Goal: Register for event/course

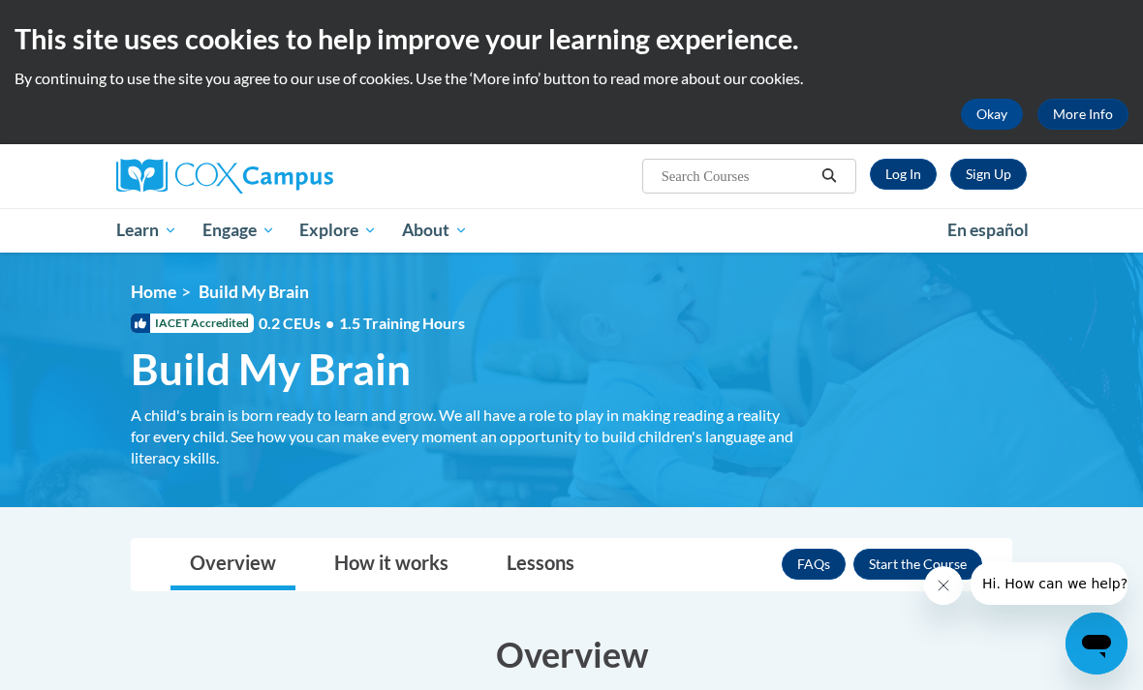
click at [993, 173] on link "Sign Up" at bounding box center [988, 174] width 77 height 31
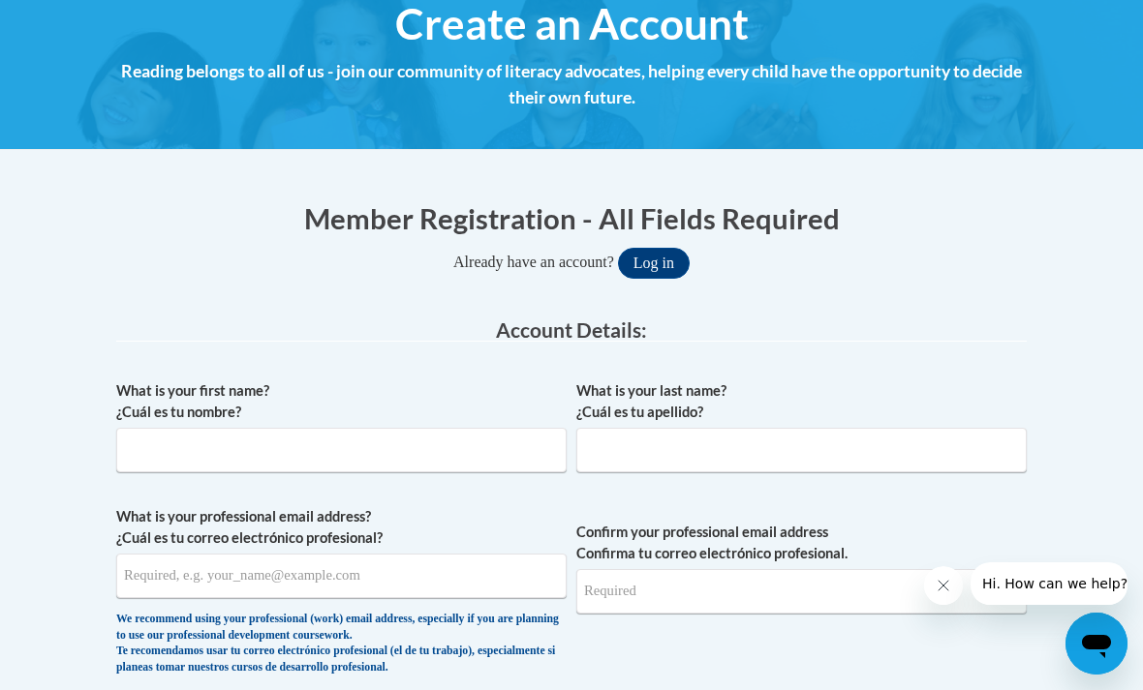
scroll to position [240, 0]
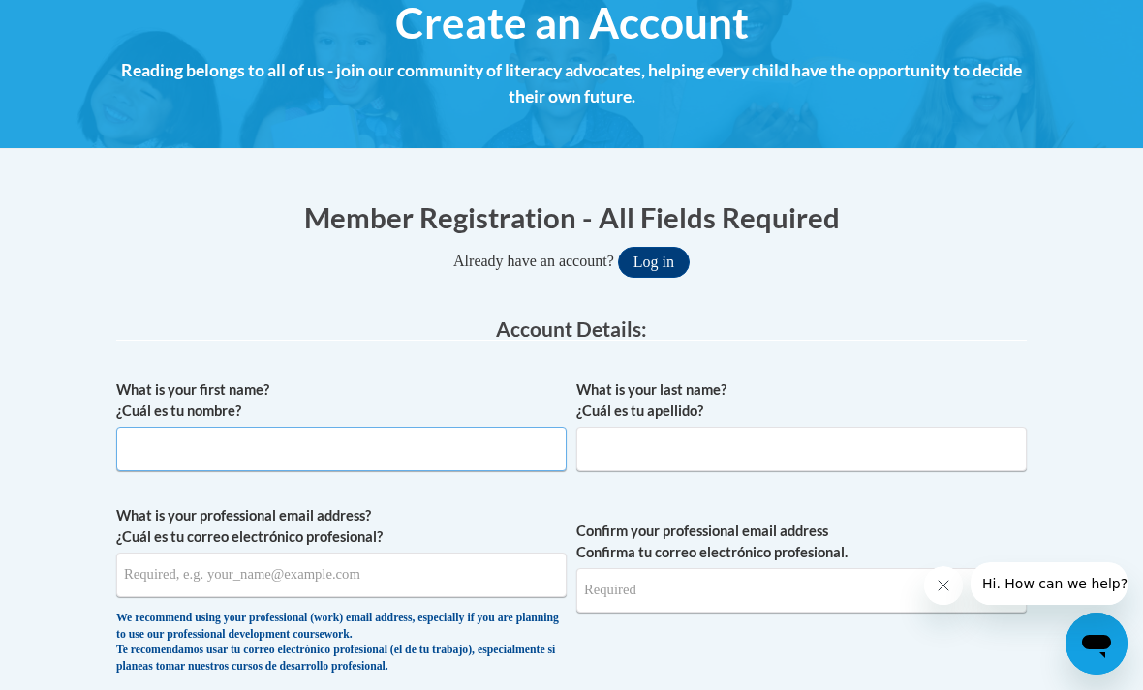
click at [131, 457] on input "What is your first name? ¿Cuál es tu nombre?" at bounding box center [341, 449] width 450 height 45
type input "Angela"
click at [638, 439] on input "What is your last name? ¿Cuál es tu apellido?" at bounding box center [801, 449] width 450 height 45
type input "Hayes"
click at [462, 562] on input "What is your professional email address? ¿Cuál es tu correo electrónico profesi…" at bounding box center [341, 575] width 450 height 45
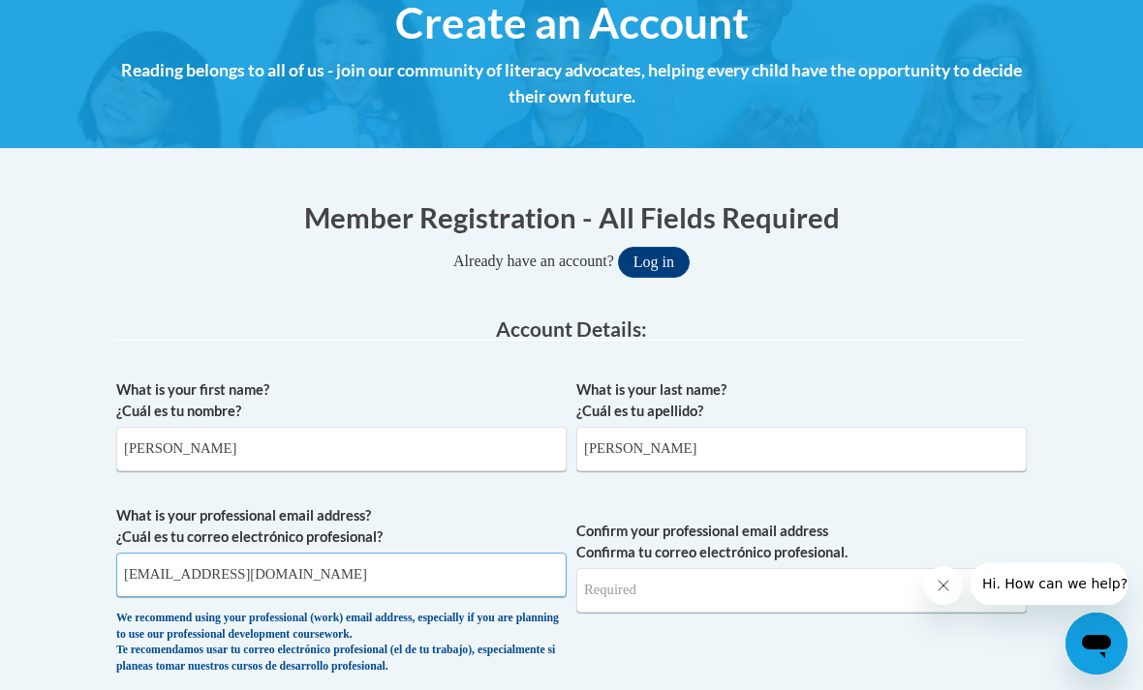
type input "Angelahayes1128@gmail.com"
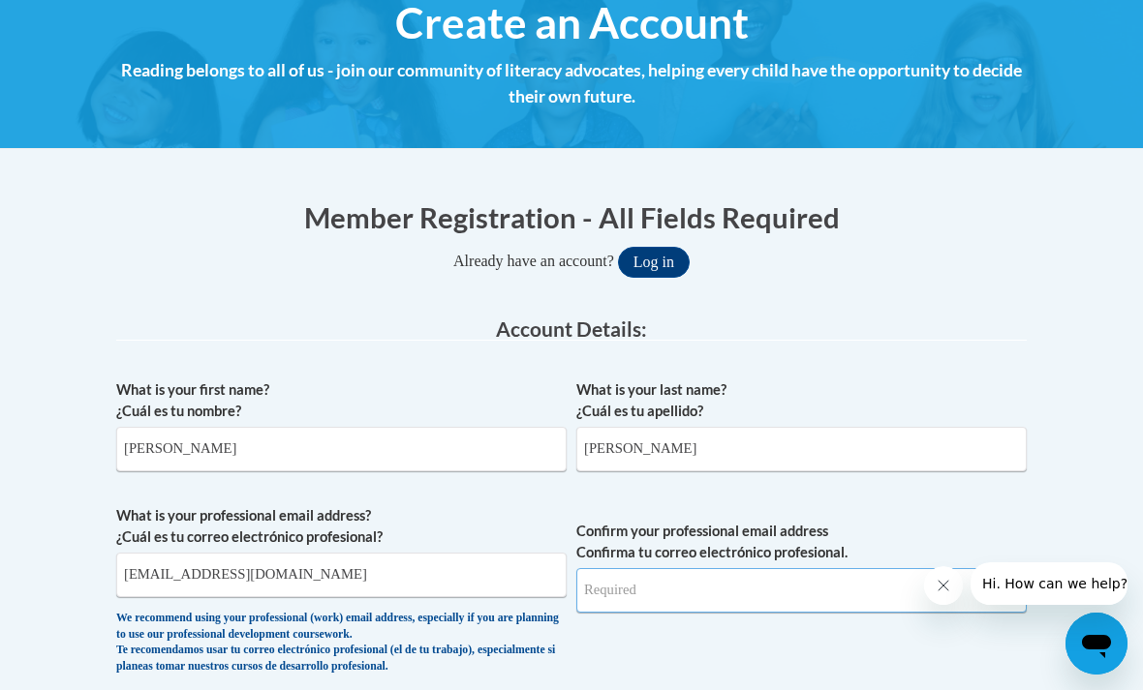
click at [685, 597] on input "Confirm your professional email address Confirma tu correo electrónico profesio…" at bounding box center [801, 590] width 450 height 45
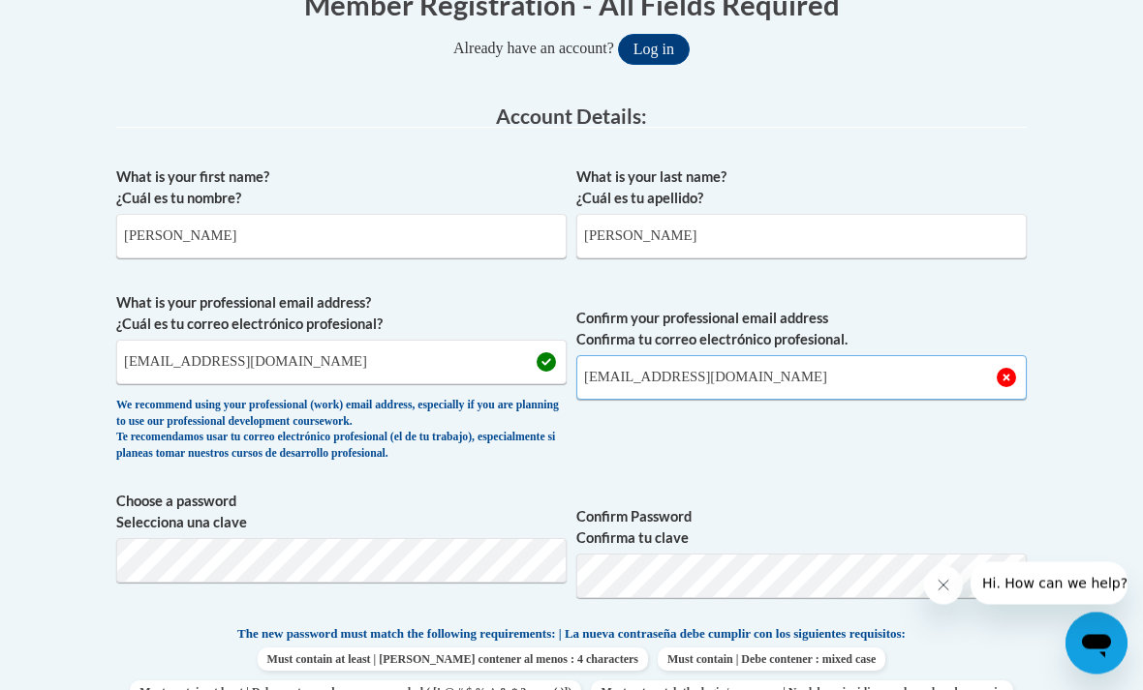
scroll to position [453, 0]
type input "Angelahayes1128@gmail.com"
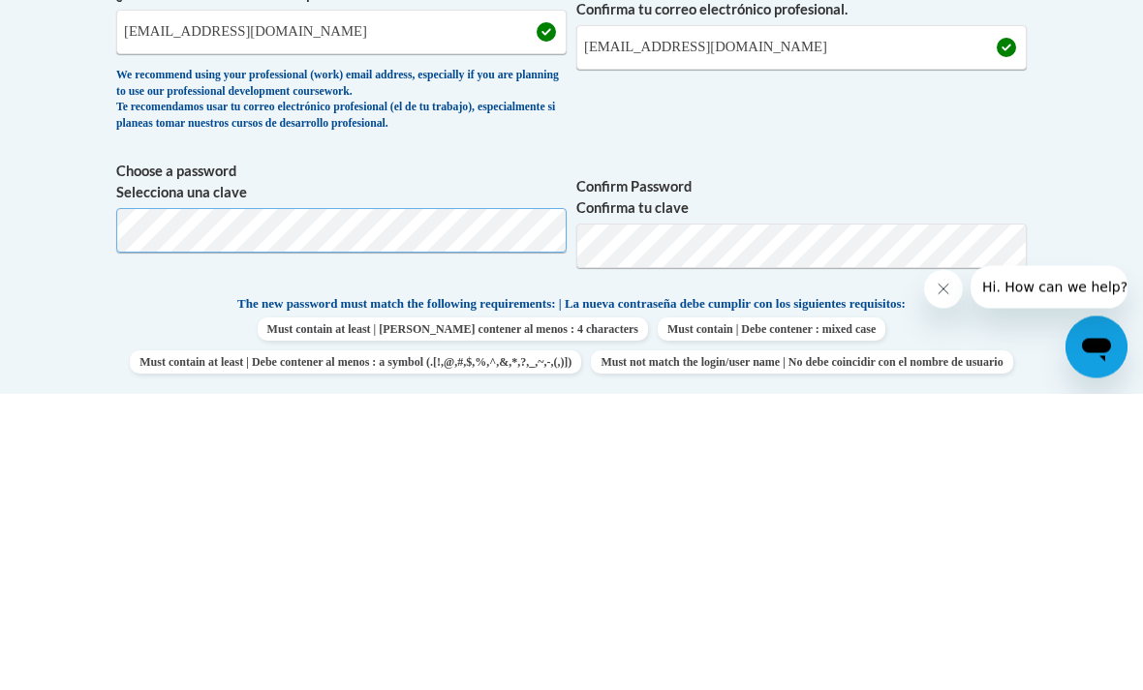
scroll to position [783, 0]
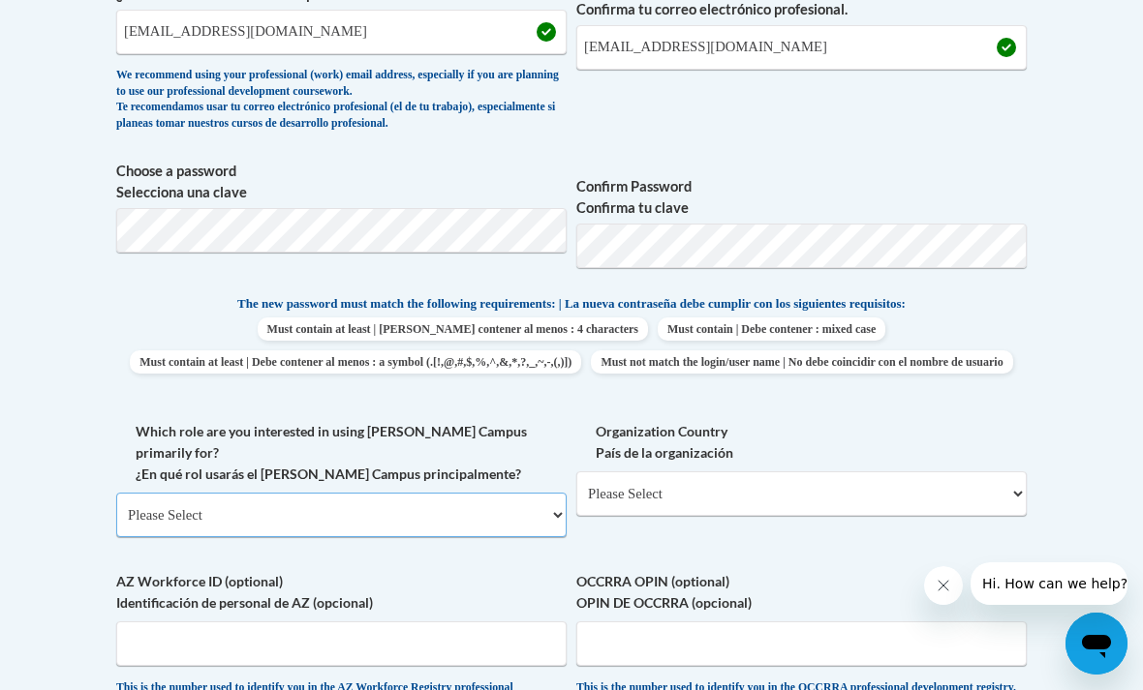
click at [135, 495] on select "Please Select College/University | Colegio/Universidad Community/Nonprofit Part…" at bounding box center [341, 515] width 450 height 45
select select "5a18ea06-2b54-4451-96f2-d152daf9eac5"
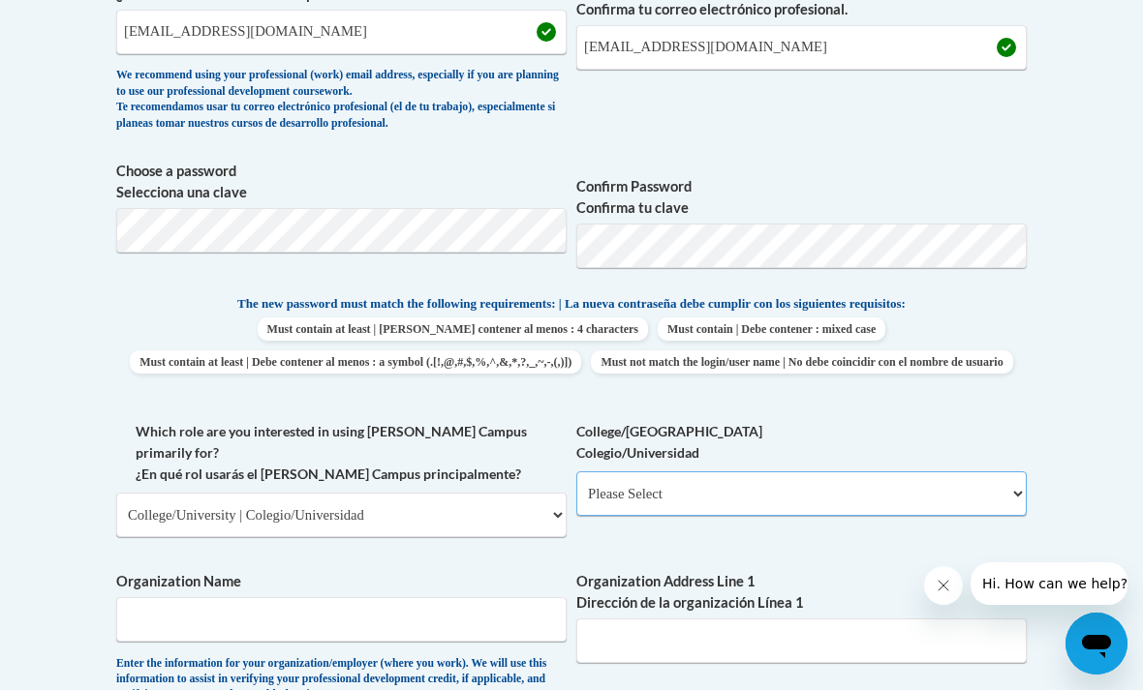
click at [903, 472] on select "Please Select College/University Staff | Empleado universitario College/Univers…" at bounding box center [801, 494] width 450 height 45
click at [822, 492] on select "Please Select College/University Staff | Empleado universitario College/Univers…" at bounding box center [801, 494] width 450 height 45
select select "99b32b07-cffc-426c-8bf6-0cd77760d84b"
click at [159, 495] on select "Please Select College/University | Colegio/Universidad Community/Nonprofit Part…" at bounding box center [341, 515] width 450 height 45
click at [146, 500] on select "Please Select College/University | Colegio/Universidad Community/Nonprofit Part…" at bounding box center [341, 515] width 450 height 45
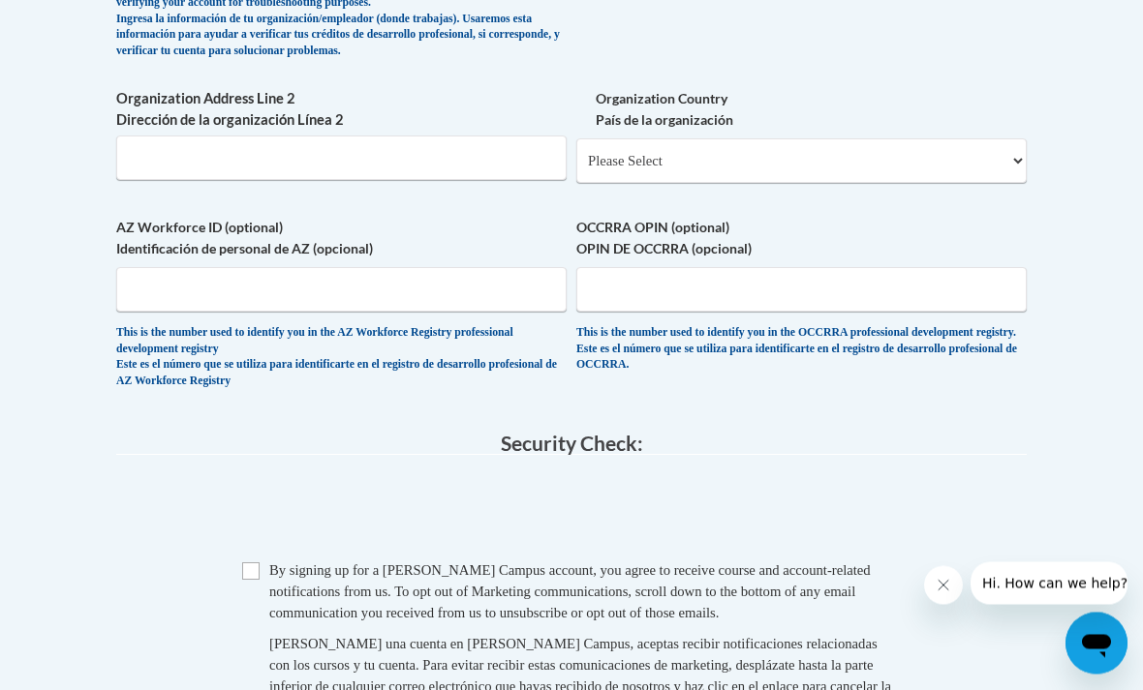
scroll to position [1457, 0]
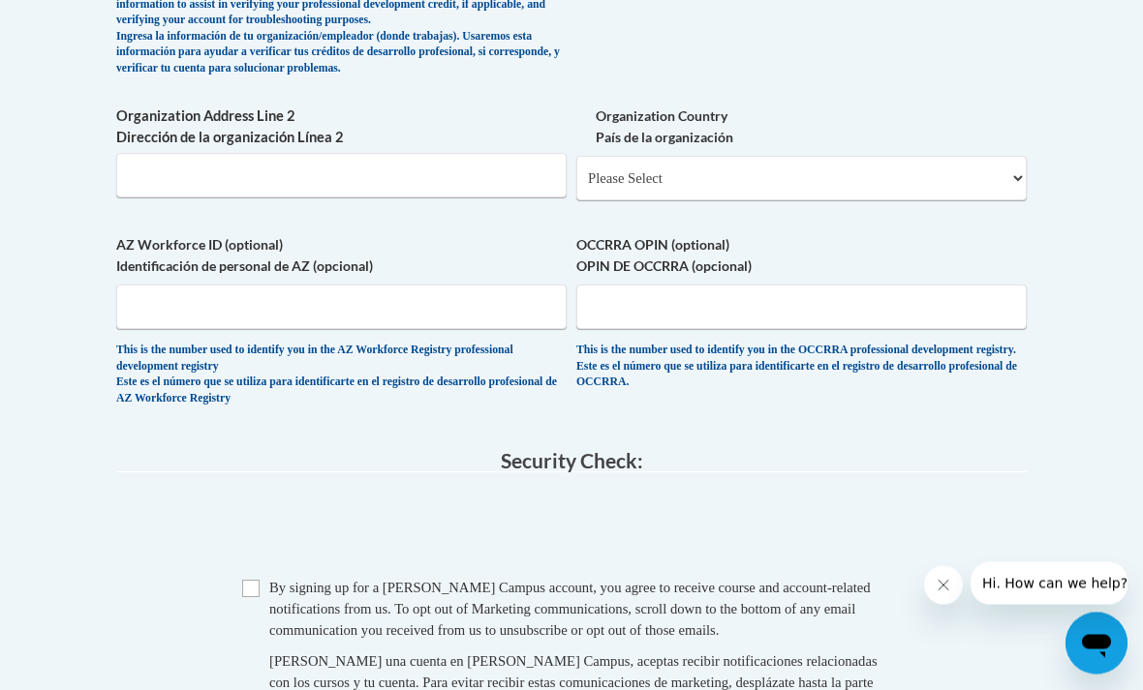
click at [255, 581] on input "Checkbox" at bounding box center [250, 589] width 17 height 17
checkbox input "true"
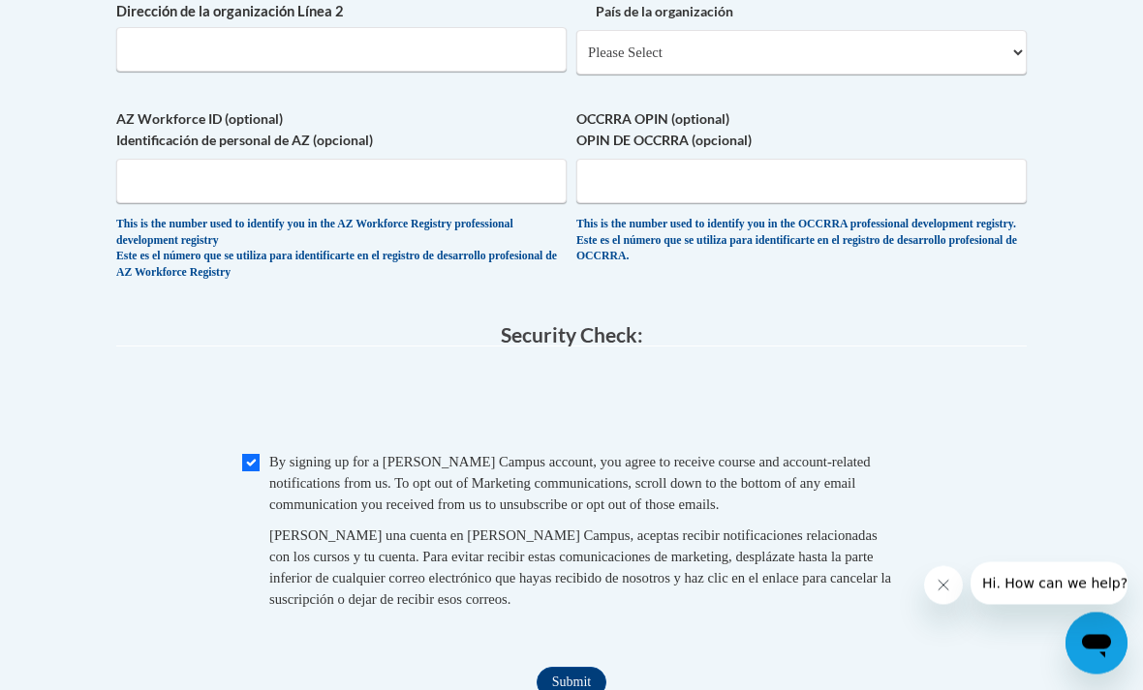
click at [581, 668] on input "Submit" at bounding box center [571, 683] width 70 height 31
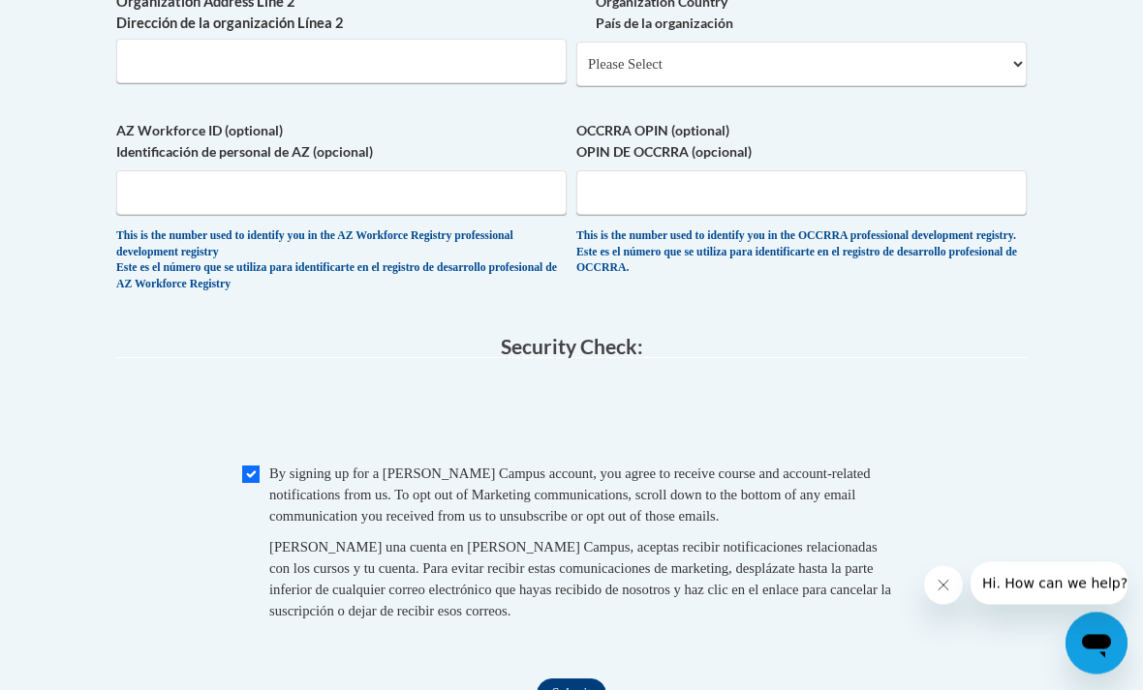
scroll to position [1573, 0]
click at [569, 679] on input "Submit" at bounding box center [571, 694] width 70 height 31
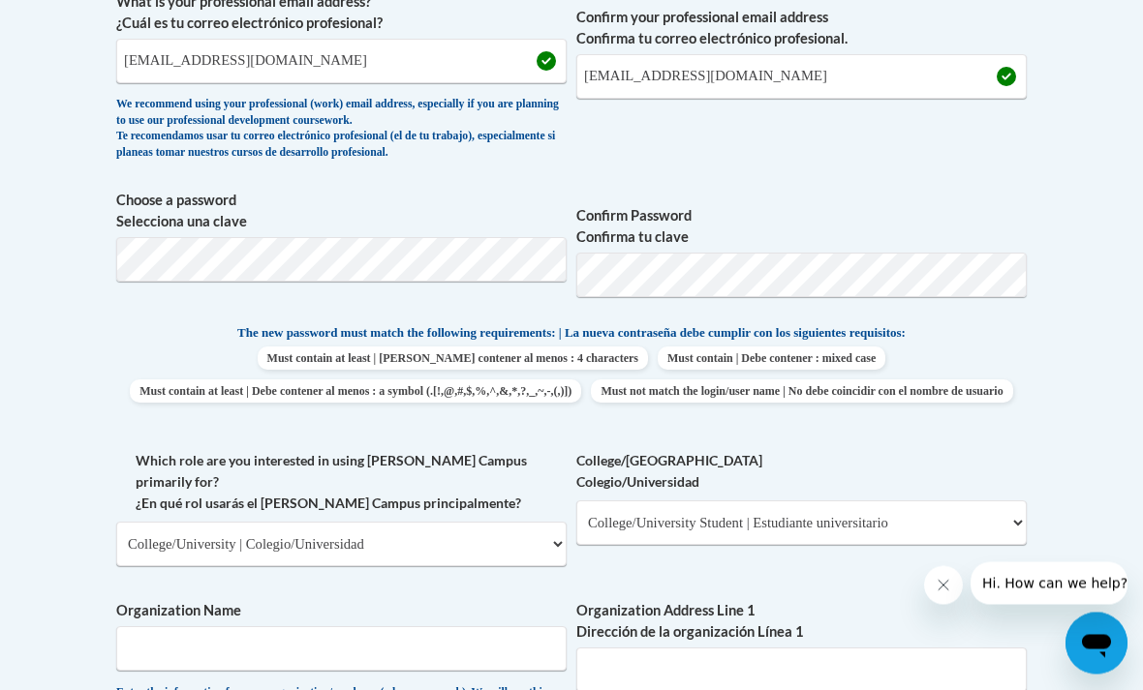
scroll to position [774, 0]
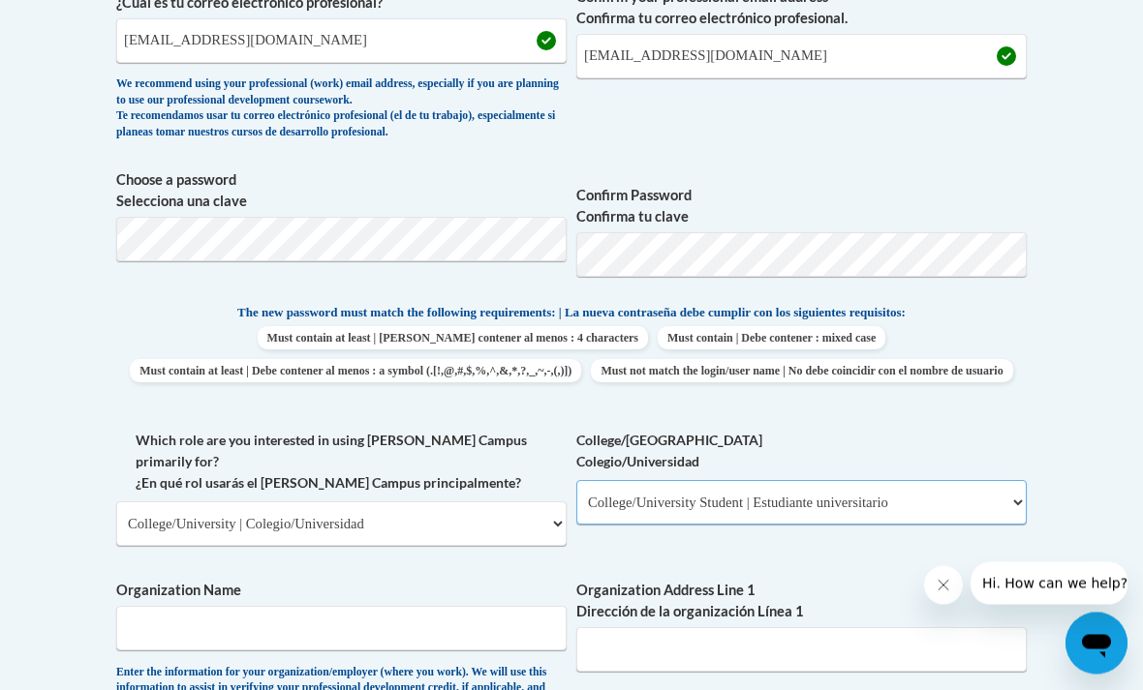
click at [608, 481] on select "Please Select College/University Staff | Empleado universitario College/Univers…" at bounding box center [801, 503] width 450 height 45
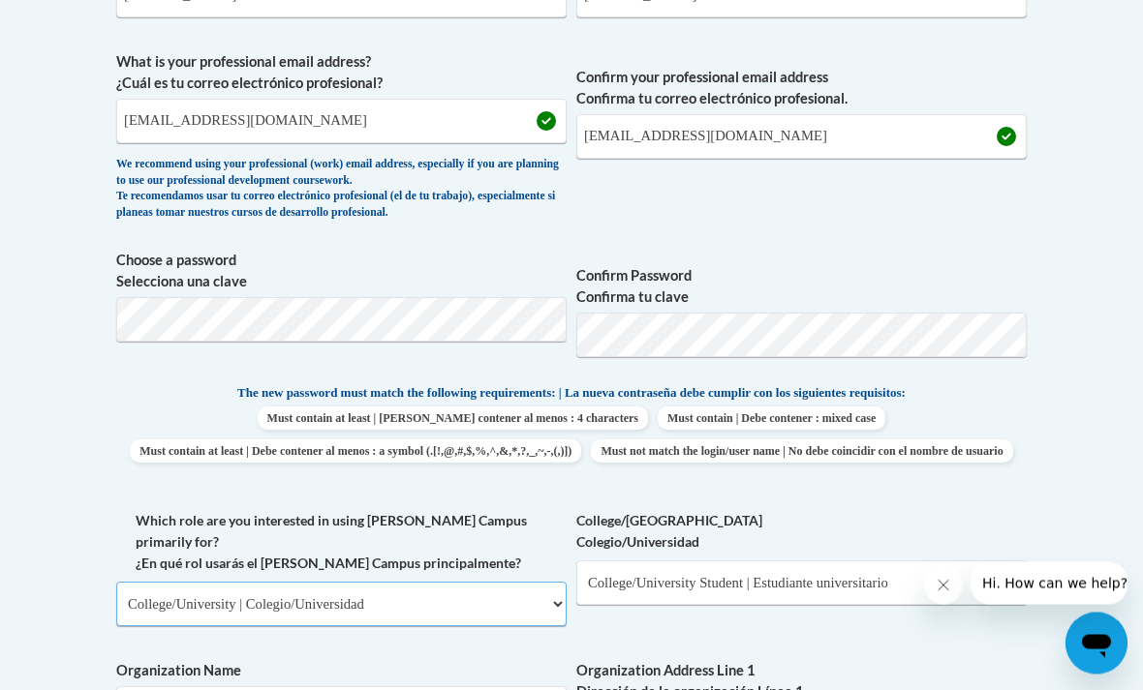
click at [406, 583] on select "Please Select College/University | Colegio/Universidad Community/Nonprofit Part…" at bounding box center [341, 605] width 450 height 45
type input "M"
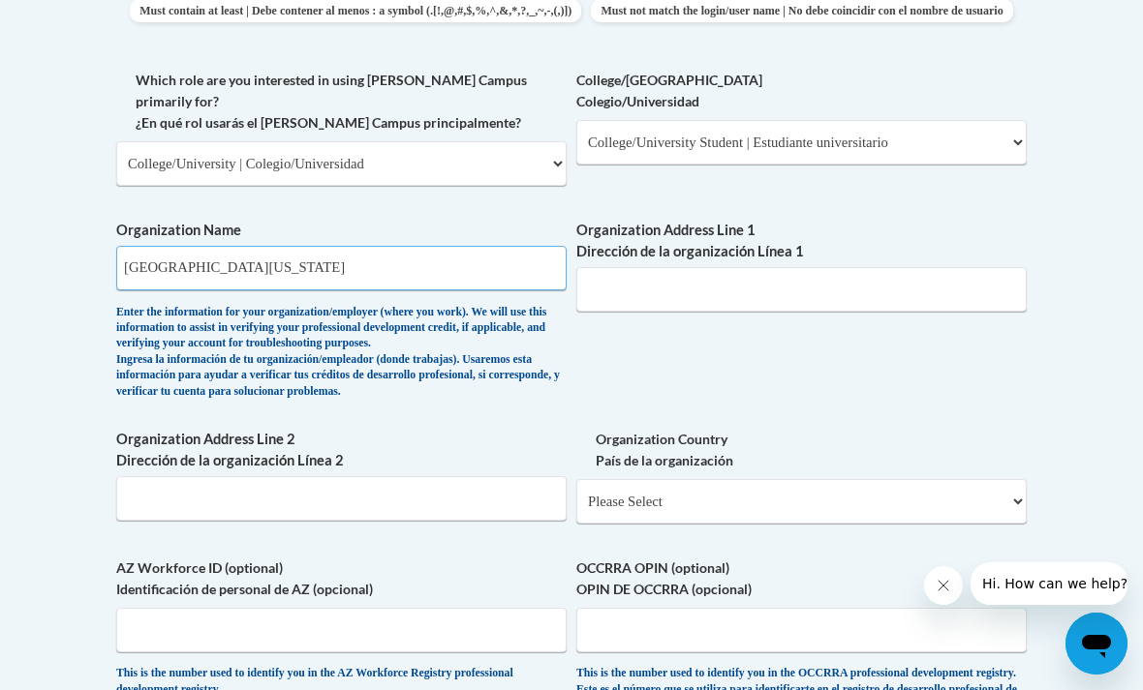
scroll to position [1130, 0]
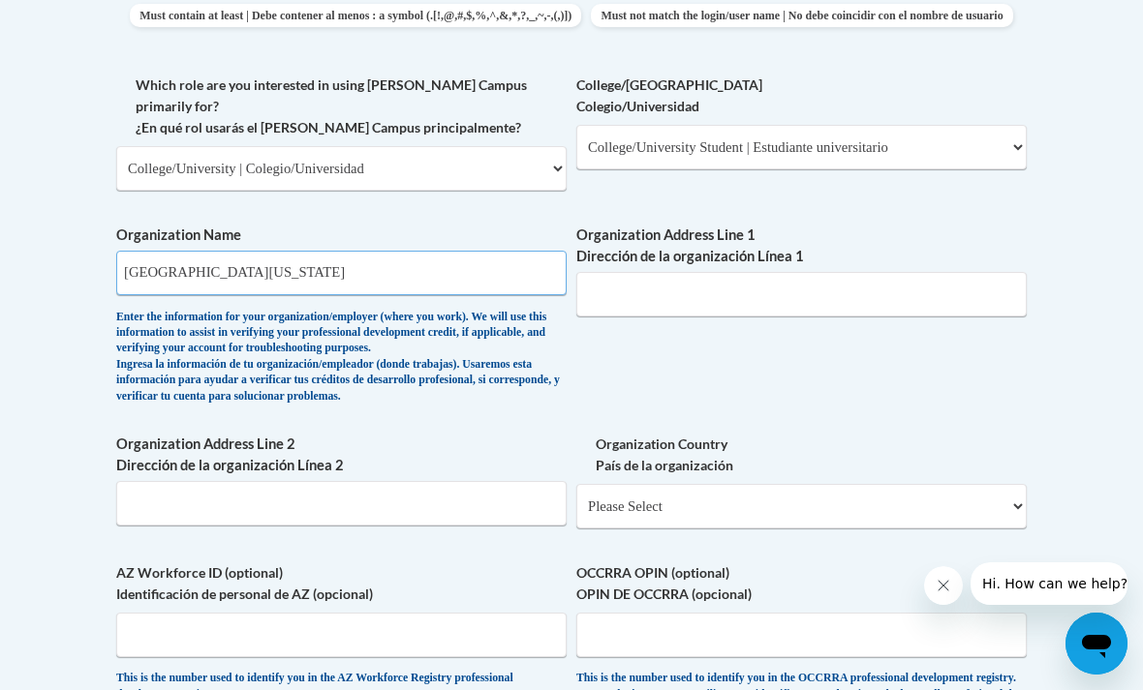
type input "Northern Illinois university"
click at [817, 229] on label "Organization Address Line 1 Dirección de la organización Línea 1" at bounding box center [801, 246] width 450 height 43
click at [817, 272] on input "Organization Address Line 1 Dirección de la organización Línea 1" at bounding box center [801, 294] width 450 height 45
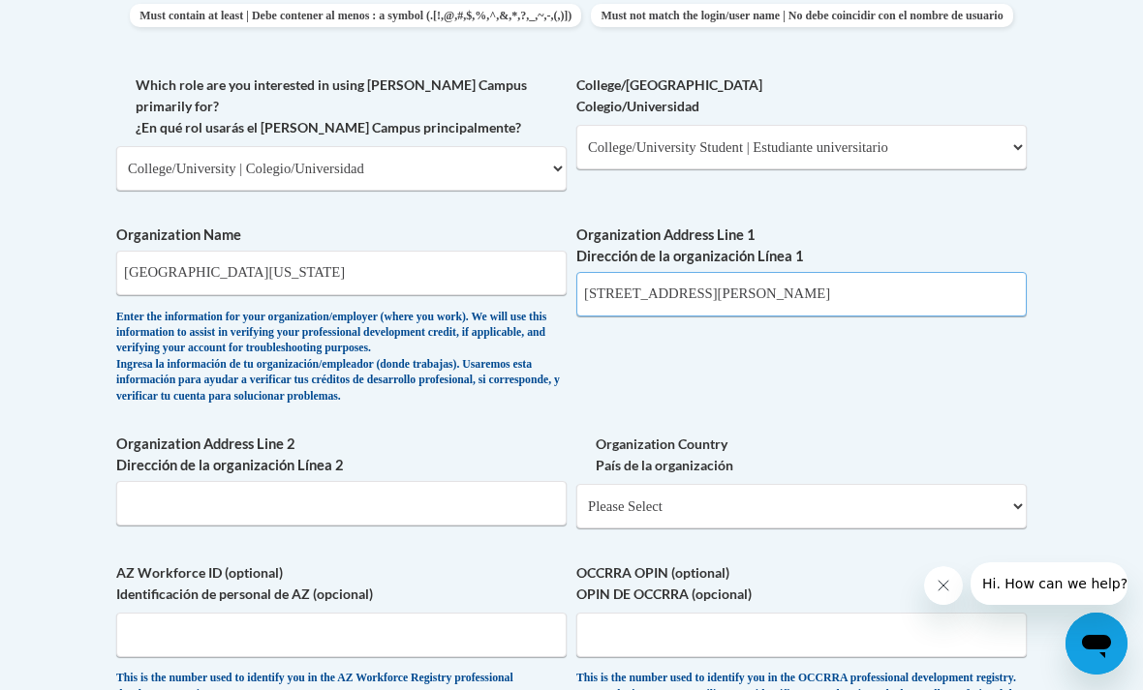
type input "501 north Annie glidden road"
click at [799, 484] on select "Please Select United States | Estados Unidos Outside of the United States | Fue…" at bounding box center [801, 506] width 450 height 45
select select "ad49bcad-a171-4b2e-b99c-48b446064914"
select select
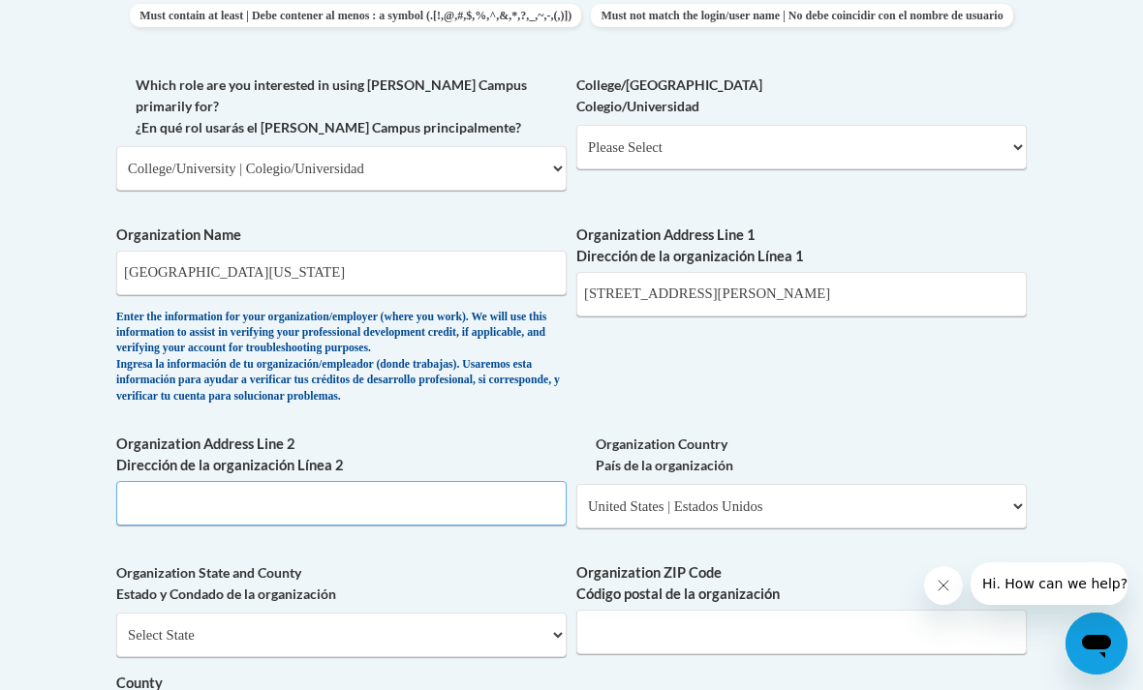
click at [508, 481] on input "Organization Address Line 2 Dirección de la organización Línea 2" at bounding box center [341, 503] width 450 height 45
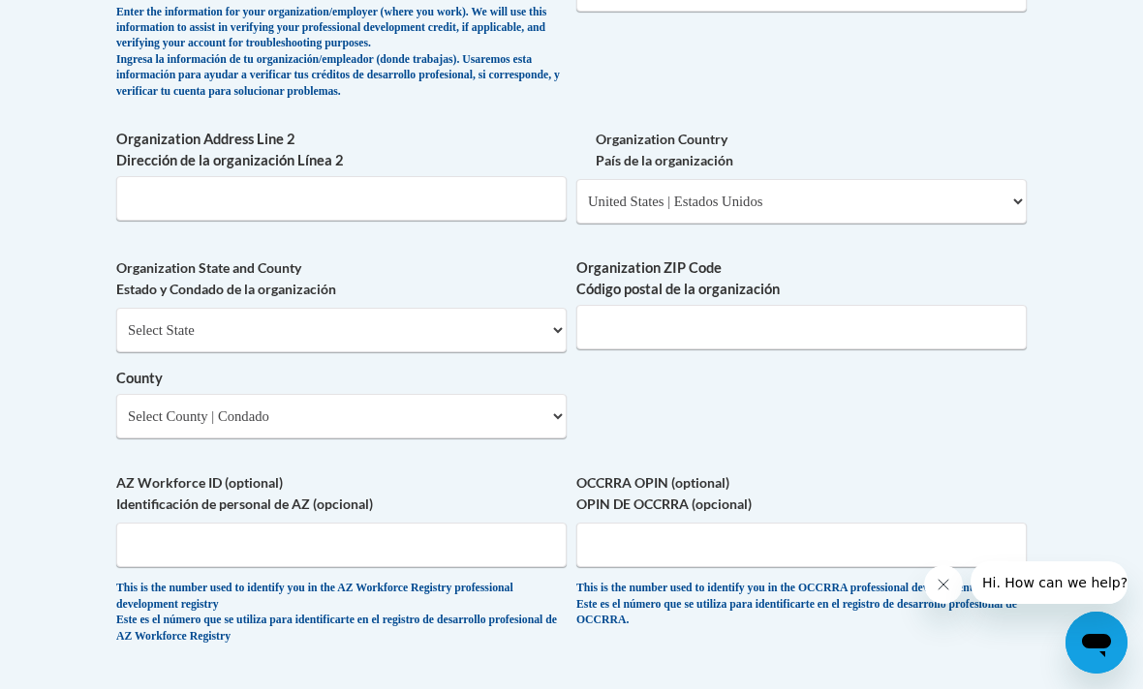
scroll to position [1435, 0]
click at [245, 308] on select "Select State Alabama Alaska Arizona Arkansas California Colorado Connecticut De…" at bounding box center [341, 330] width 450 height 45
select select "Illinois"
click at [383, 394] on select "County" at bounding box center [341, 416] width 450 height 45
select select "DeKalb"
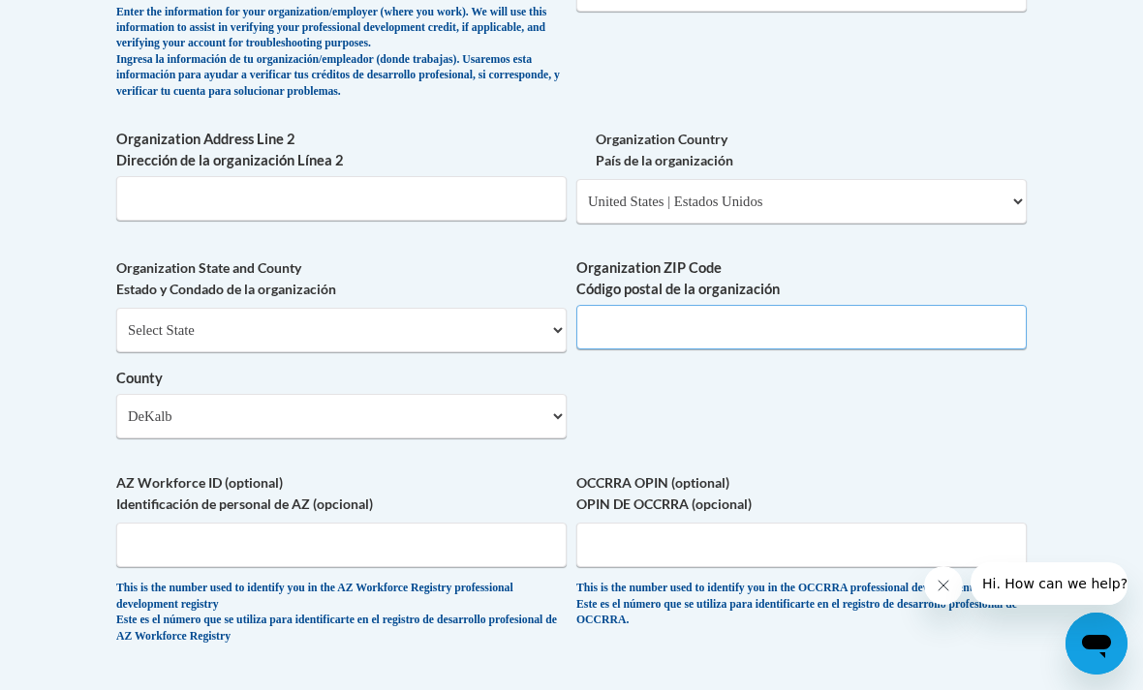
click at [950, 305] on input "Organization ZIP Code Código postal de la organización" at bounding box center [801, 327] width 450 height 45
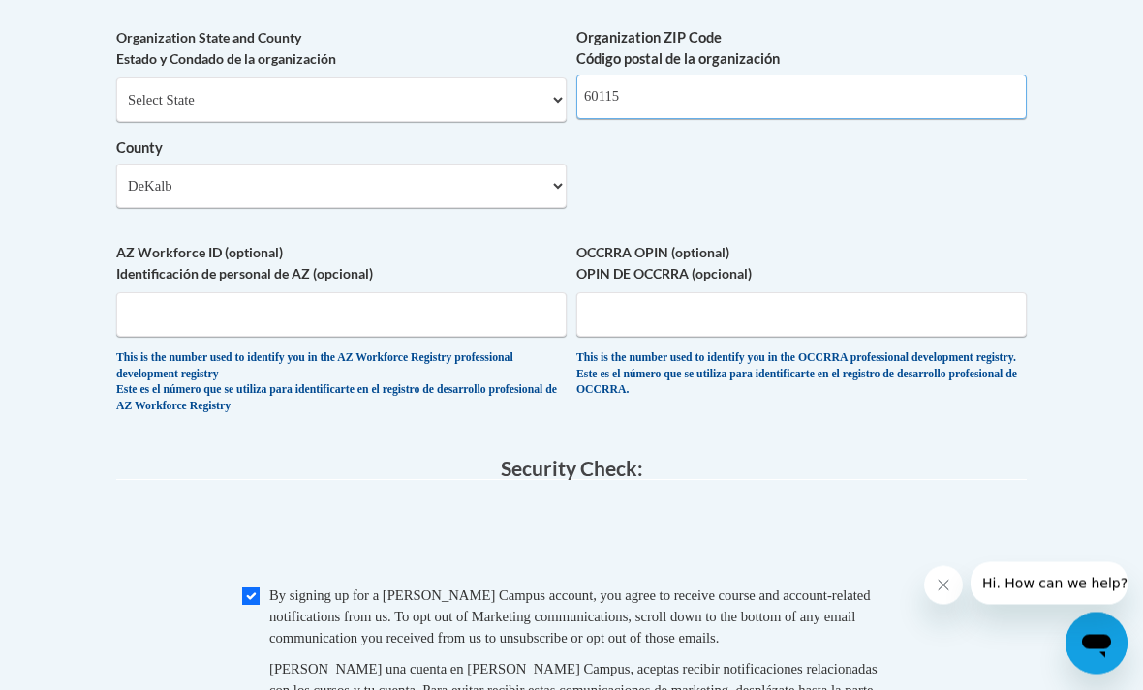
scroll to position [1675, 0]
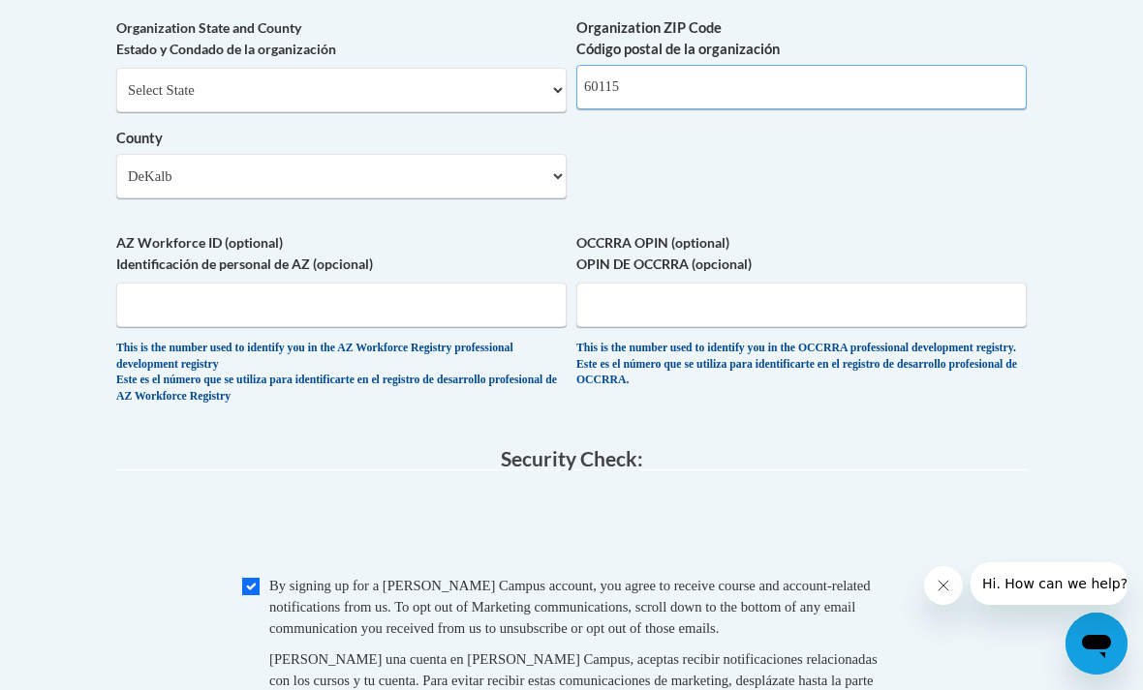
type input "60115"
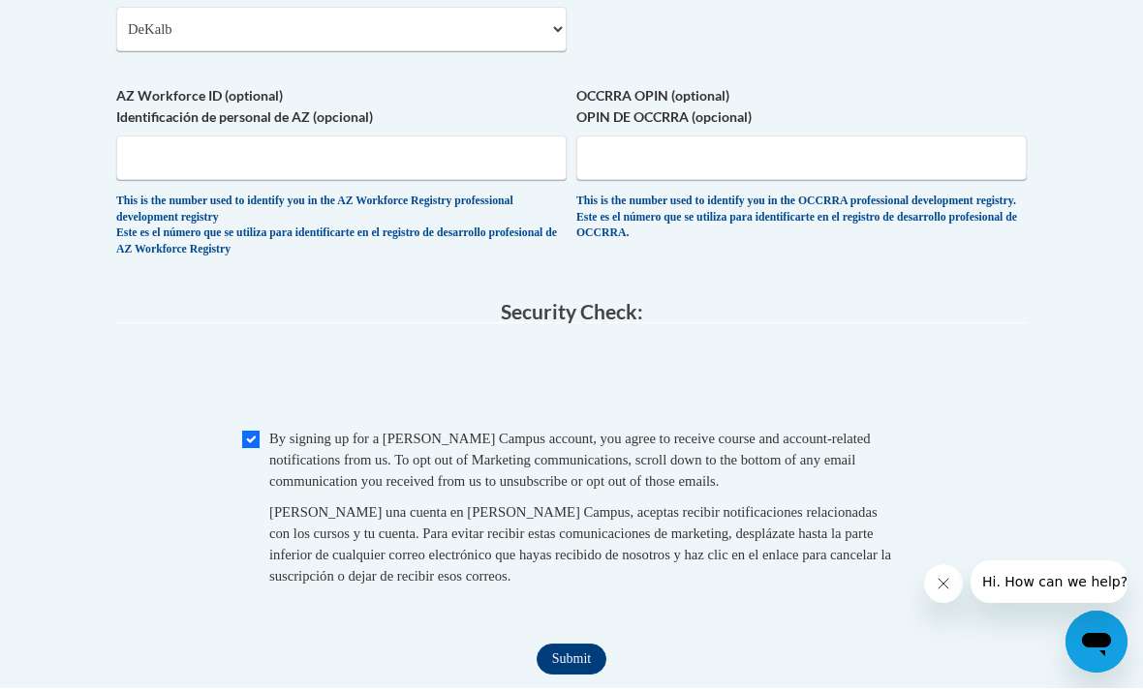
scroll to position [1822, 0]
click at [603, 644] on input "Submit" at bounding box center [571, 659] width 70 height 31
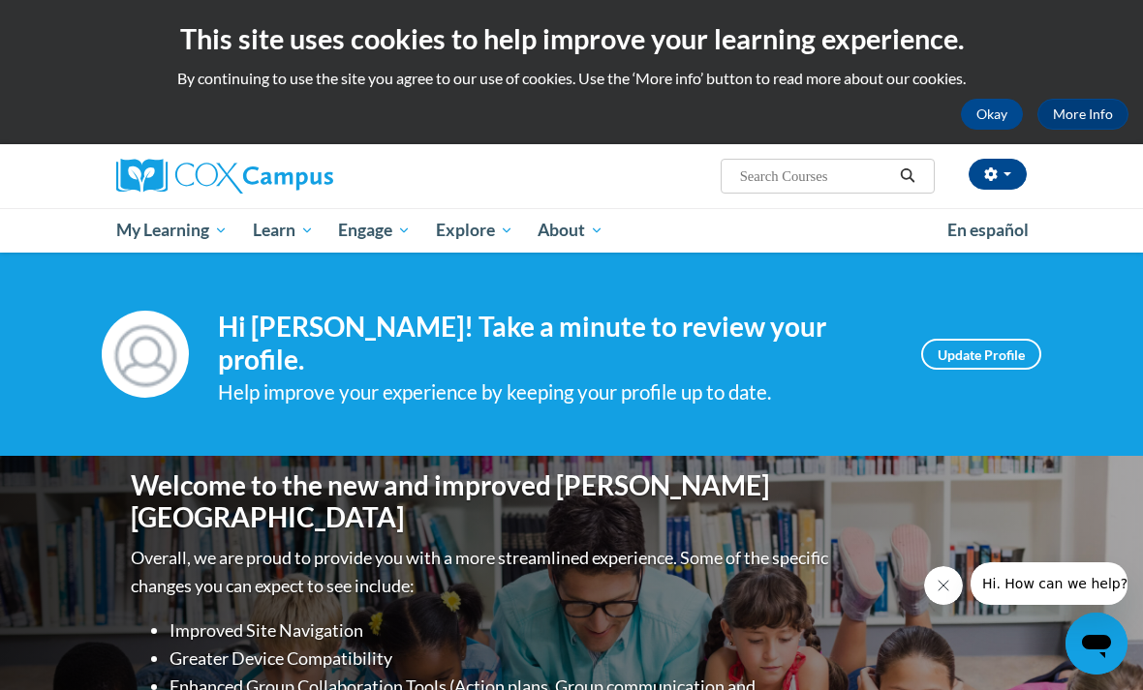
click at [857, 188] on input "Search..." at bounding box center [815, 176] width 155 height 23
type input "Build my brain"
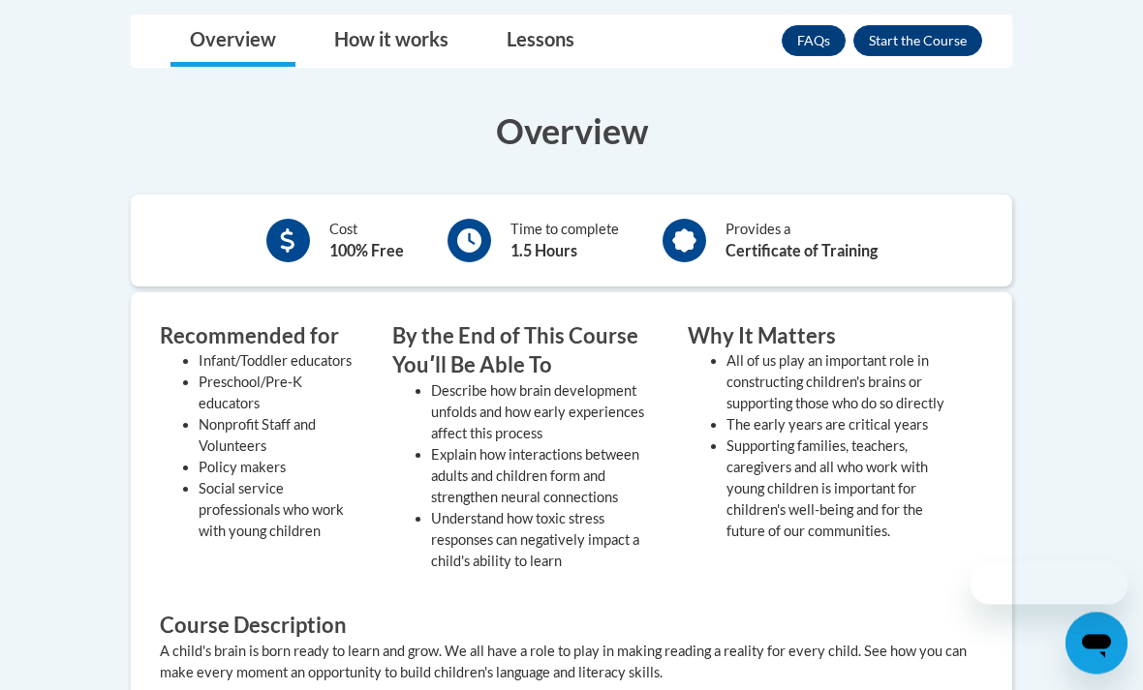
scroll to position [524, 0]
click at [946, 32] on button "Enroll" at bounding box center [917, 40] width 129 height 31
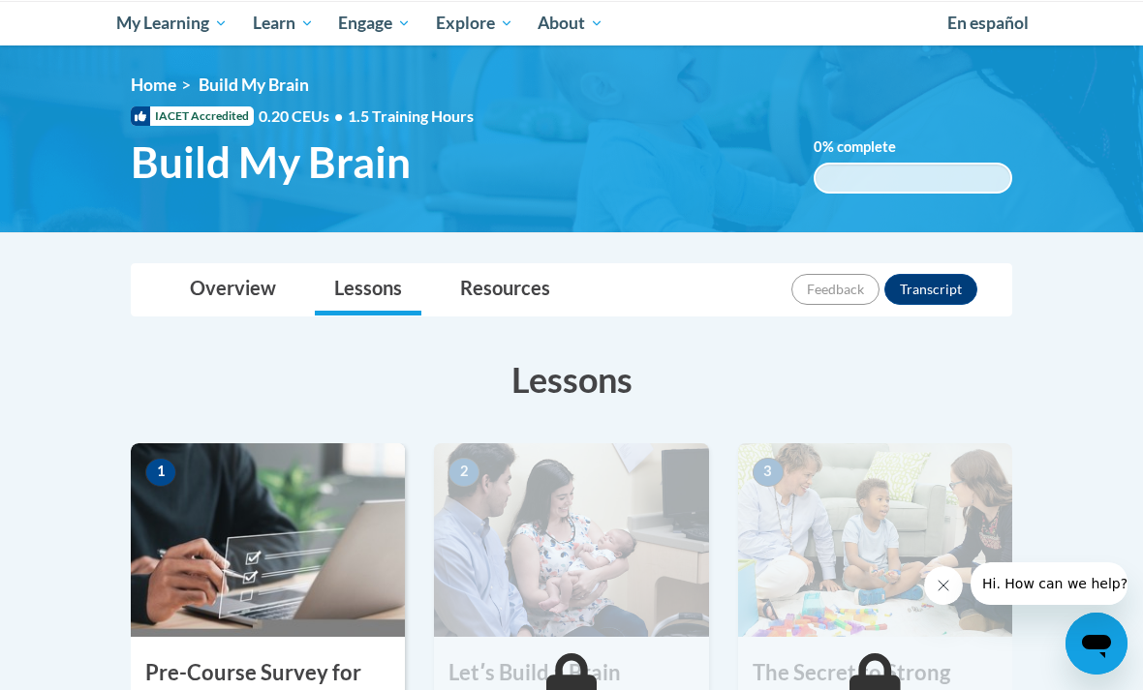
scroll to position [64, 0]
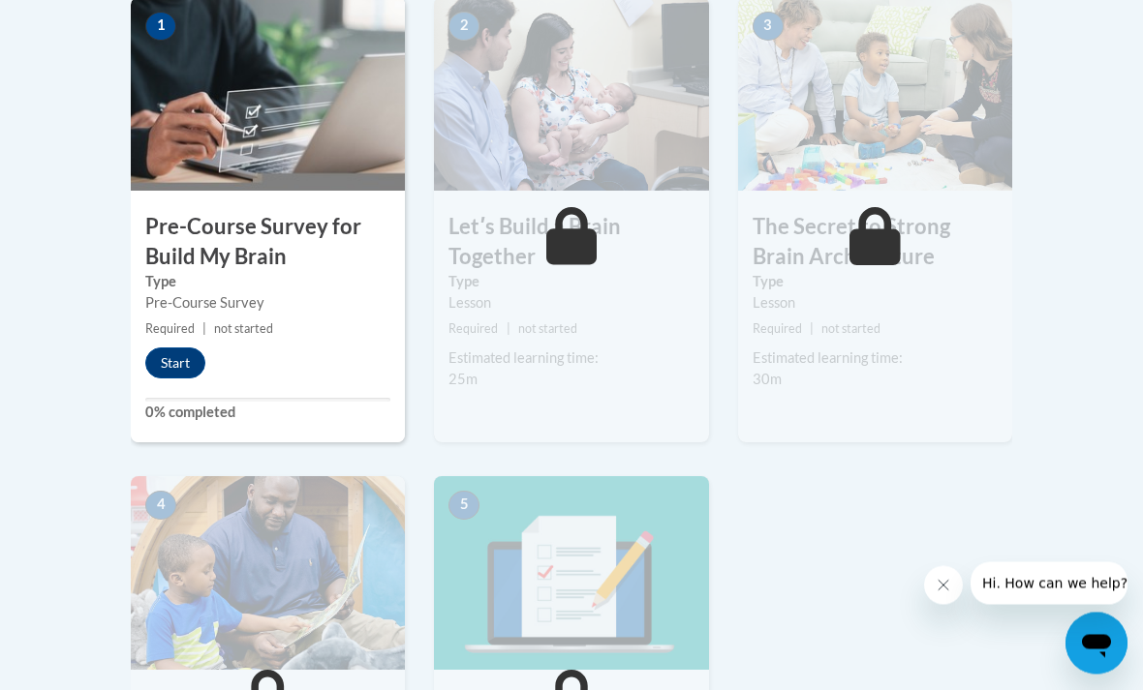
click at [175, 357] on button "Start" at bounding box center [175, 364] width 60 height 31
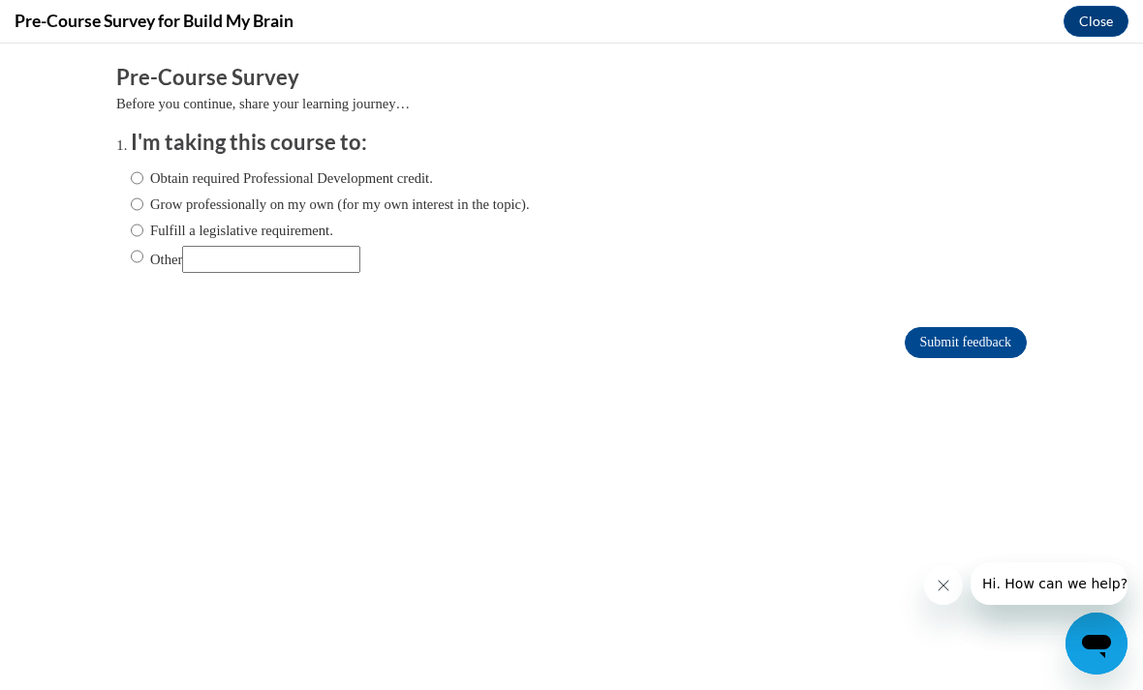
scroll to position [0, 0]
click at [147, 169] on label "Obtain required Professional Development credit." at bounding box center [282, 178] width 302 height 21
click at [143, 169] on input "Obtain required Professional Development credit." at bounding box center [137, 178] width 13 height 21
radio input "true"
click at [142, 209] on input "Grow professionally on my own (for my own interest in the topic)." at bounding box center [137, 204] width 13 height 21
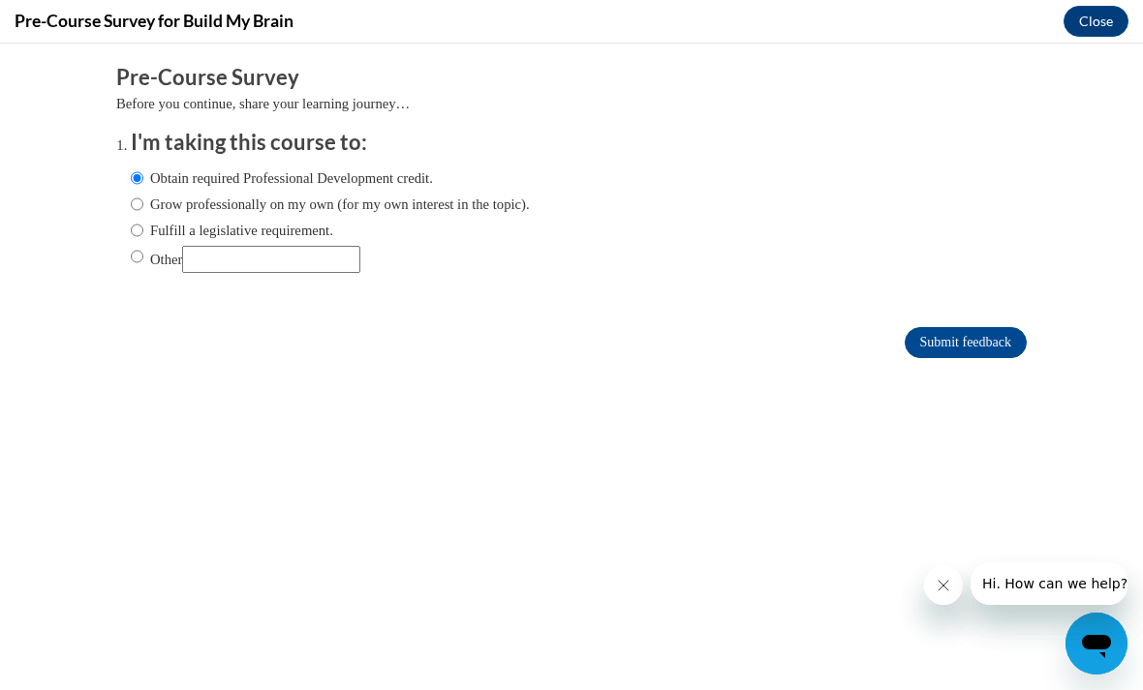
radio input "true"
click at [959, 334] on input "Submit feedback" at bounding box center [965, 342] width 122 height 31
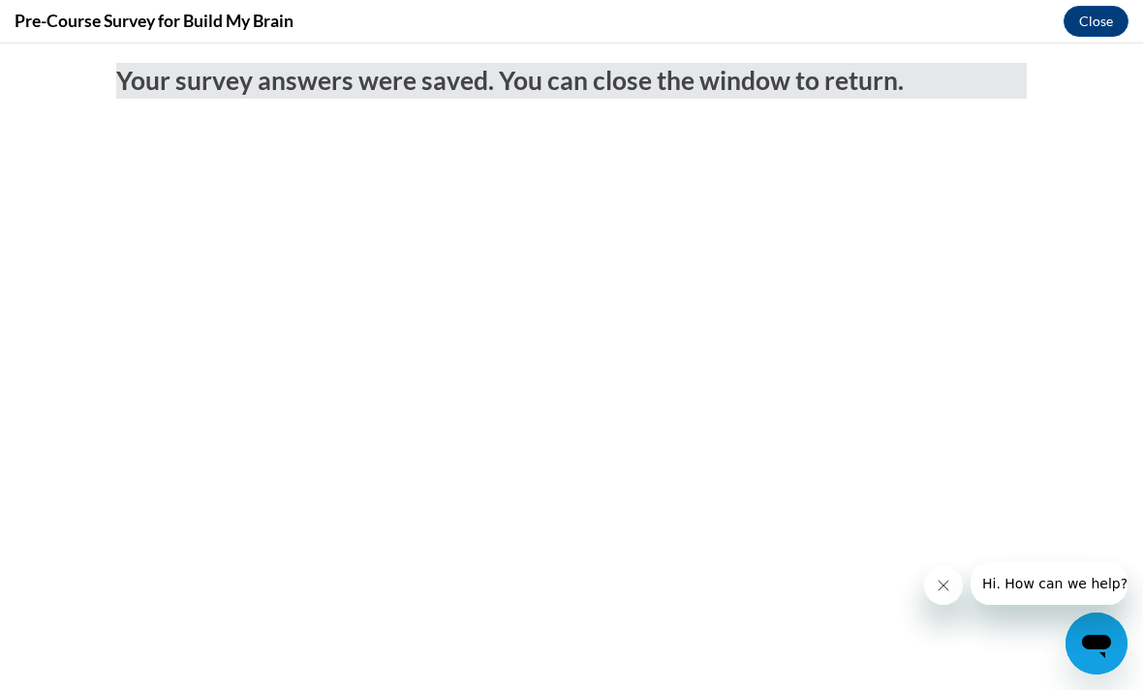
scroll to position [123, 0]
click at [1094, 10] on button "Close" at bounding box center [1095, 21] width 65 height 31
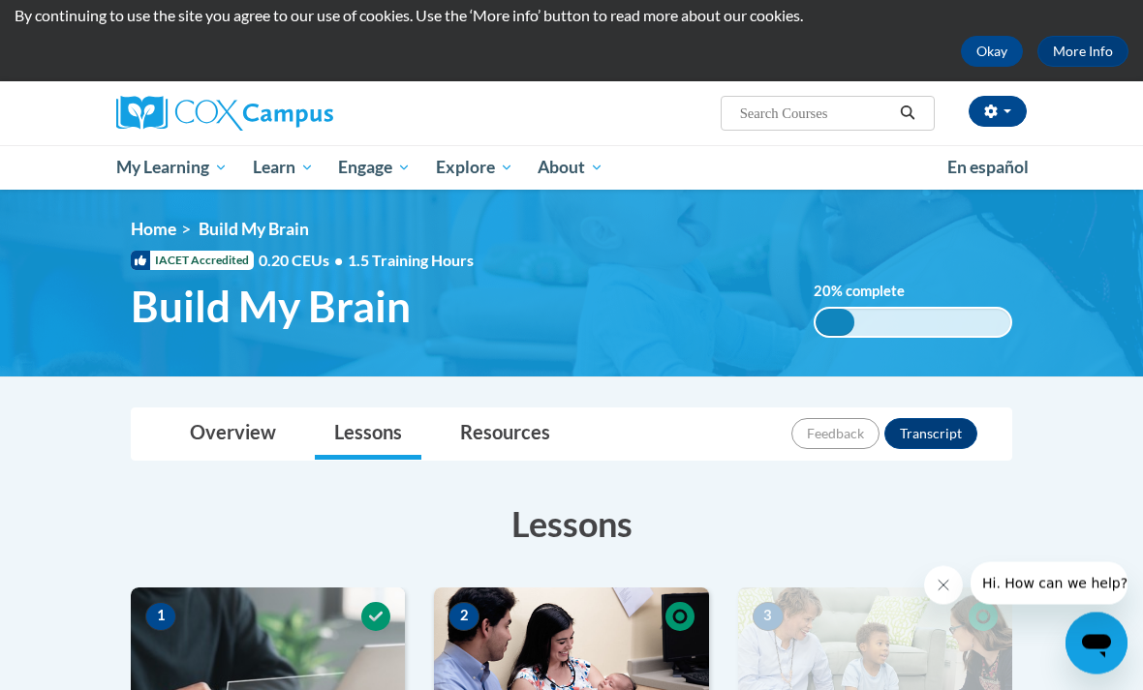
scroll to position [0, 0]
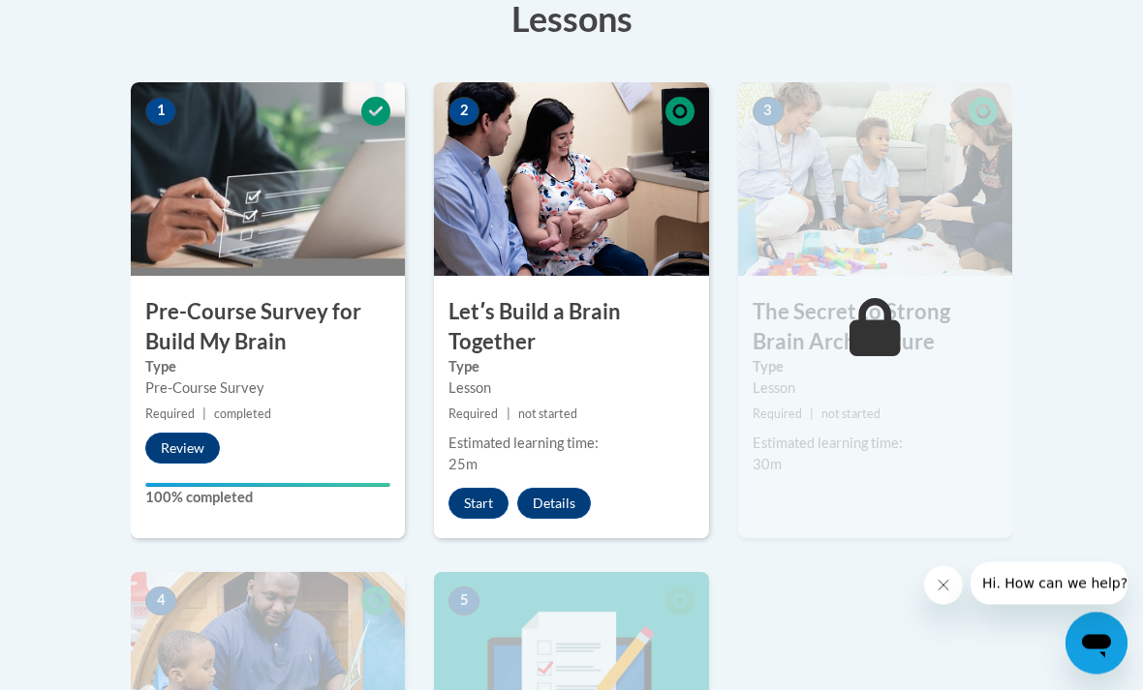
click at [465, 512] on button "Start" at bounding box center [478, 504] width 60 height 31
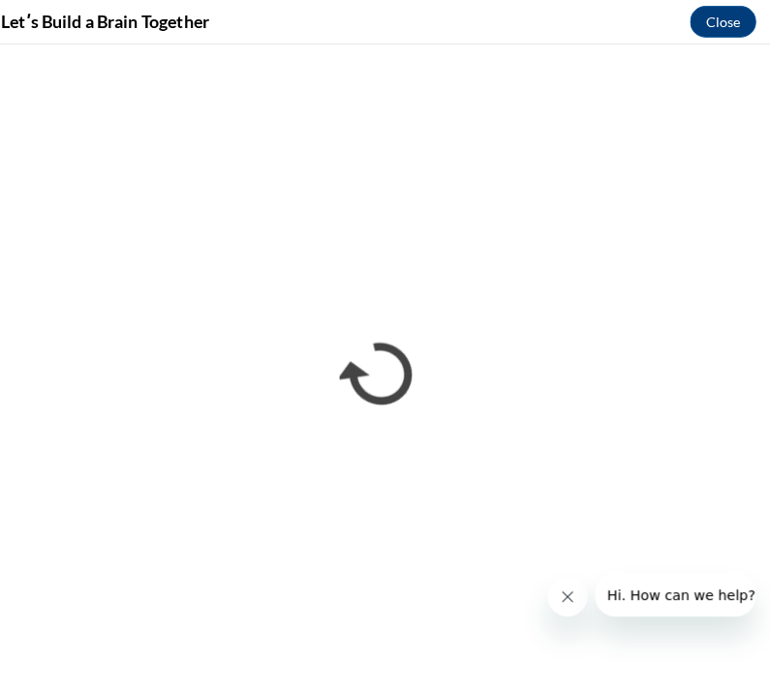
scroll to position [13, 0]
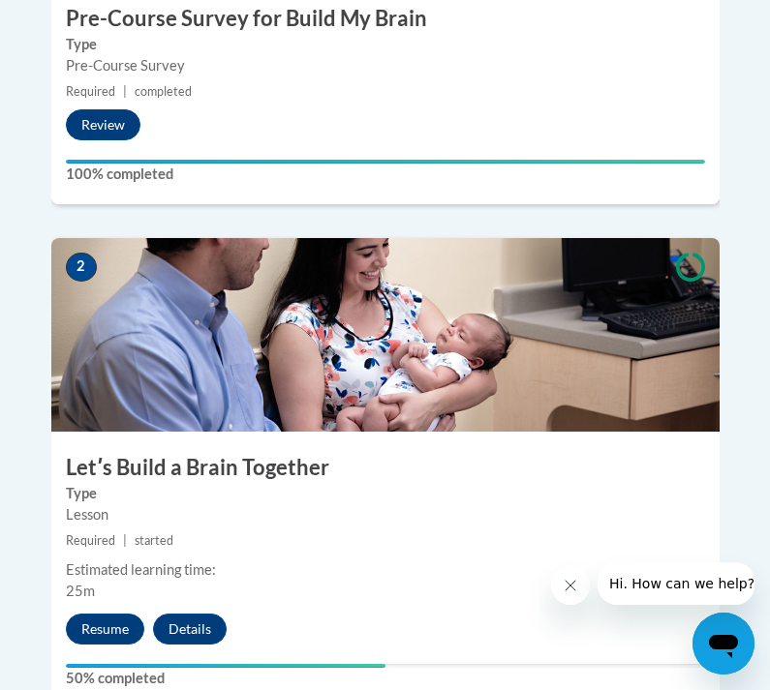
scroll to position [999, 0]
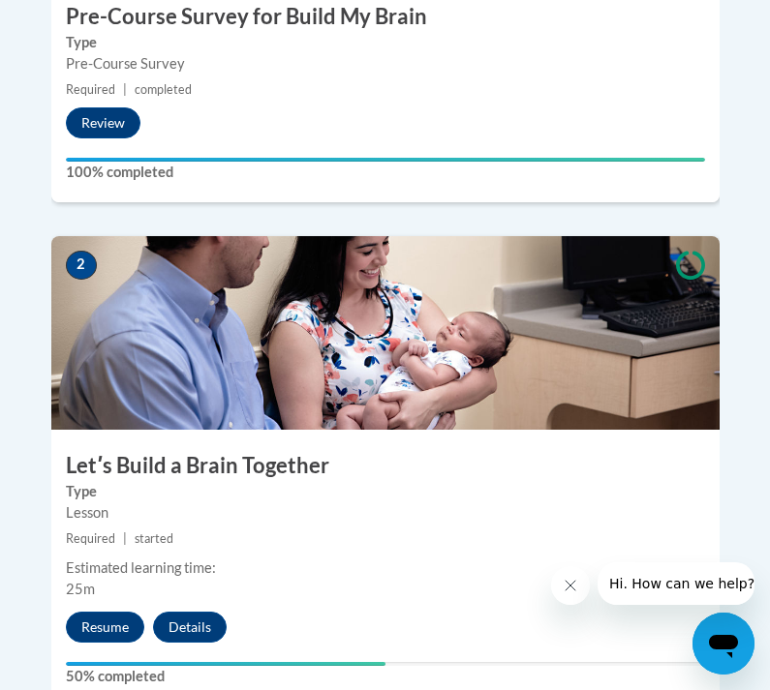
click at [111, 612] on button "Resume" at bounding box center [105, 627] width 78 height 31
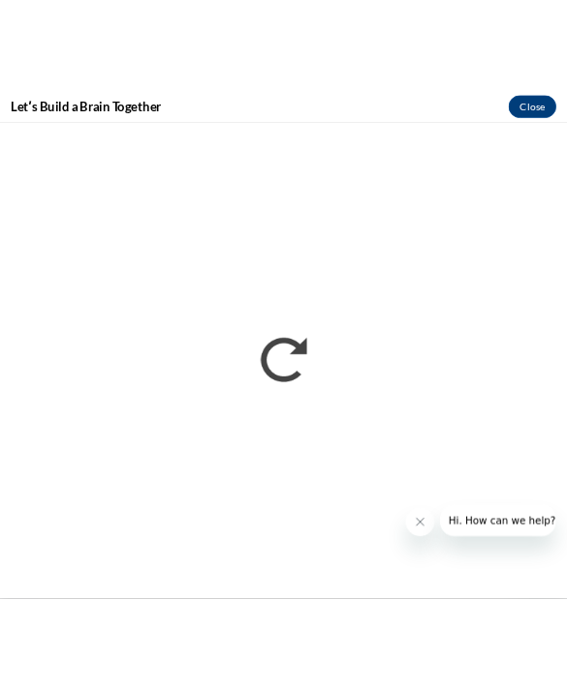
scroll to position [911, 0]
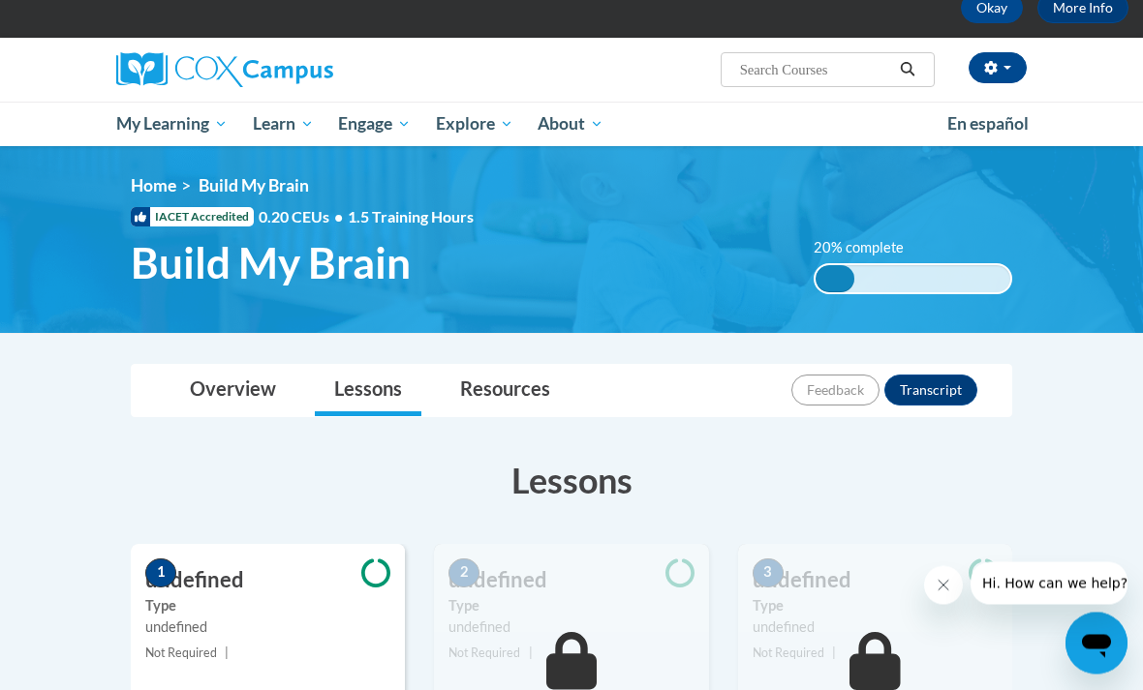
scroll to position [107, 0]
click at [276, 597] on label "Type" at bounding box center [267, 606] width 245 height 21
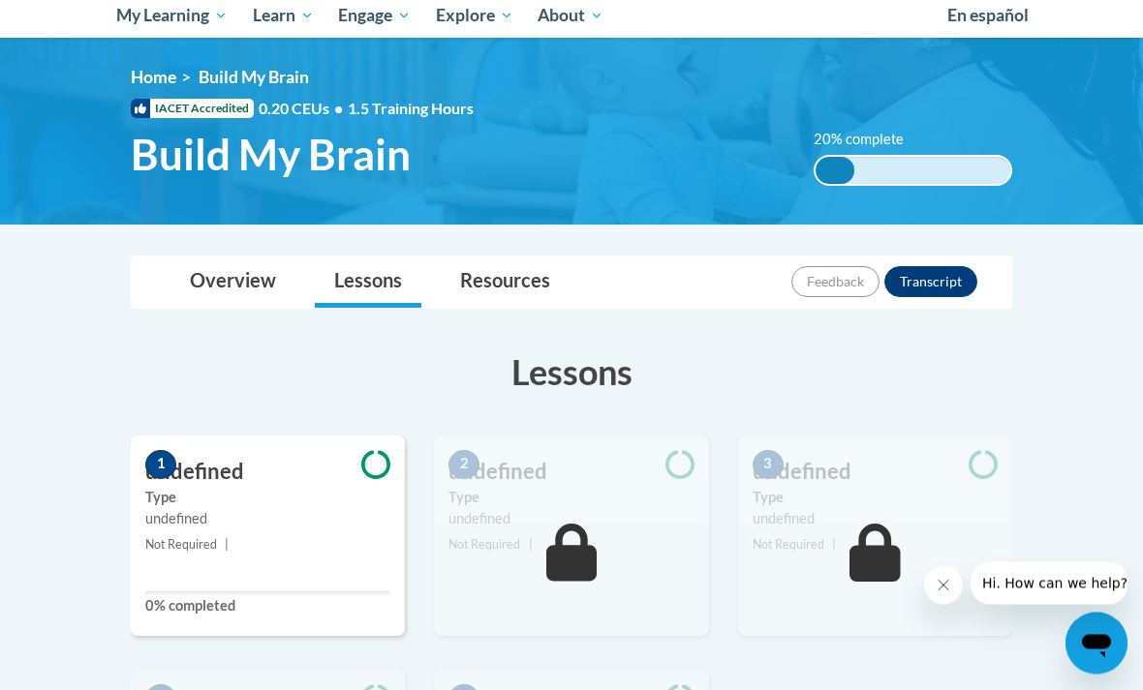
scroll to position [269, 0]
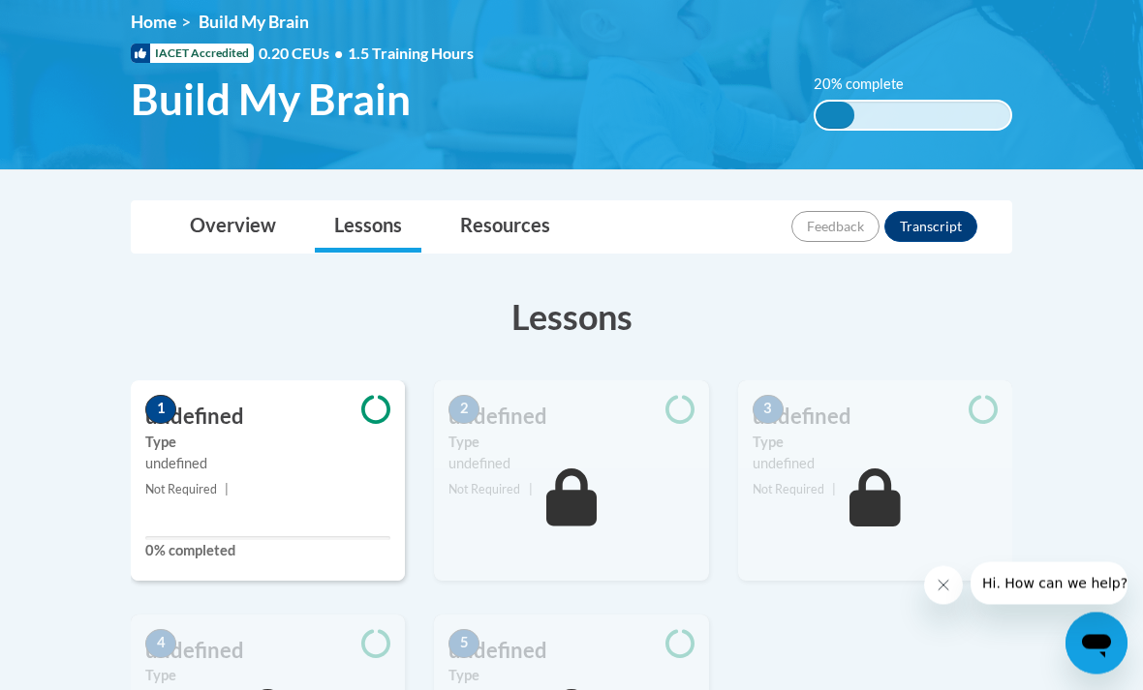
click at [301, 563] on div "1 undefined Type undefined Not Required | 0% completed" at bounding box center [268, 482] width 274 height 200
click at [322, 514] on div "1 undefined Type undefined Not Required | 0% completed" at bounding box center [268, 482] width 274 height 200
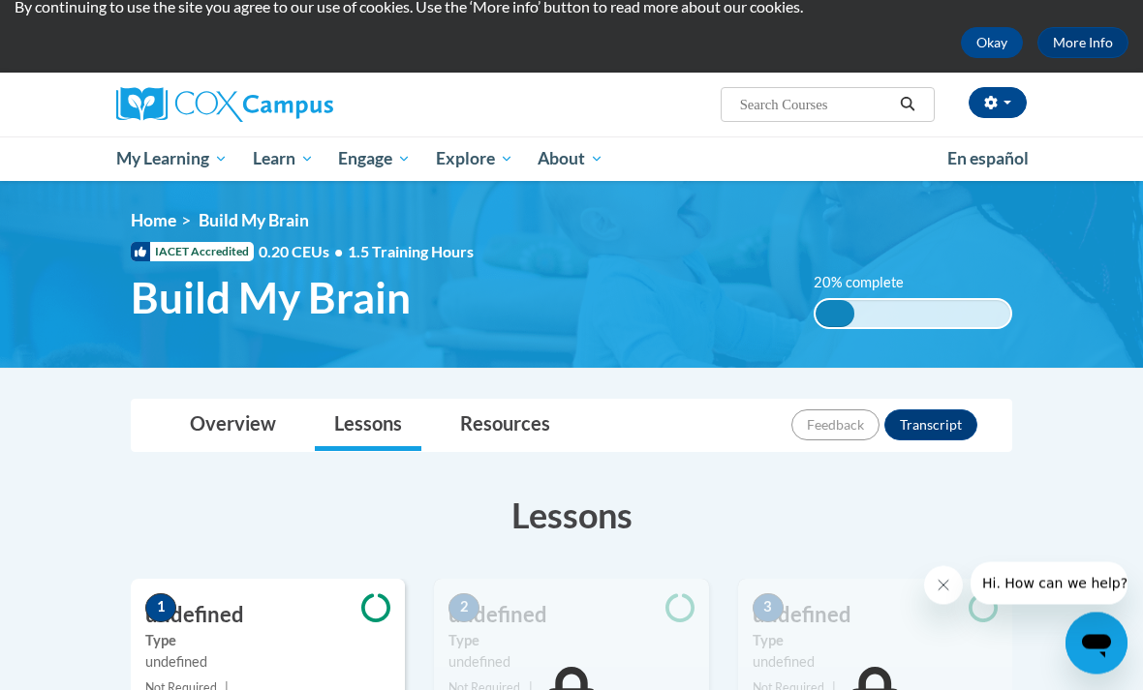
scroll to position [0, 0]
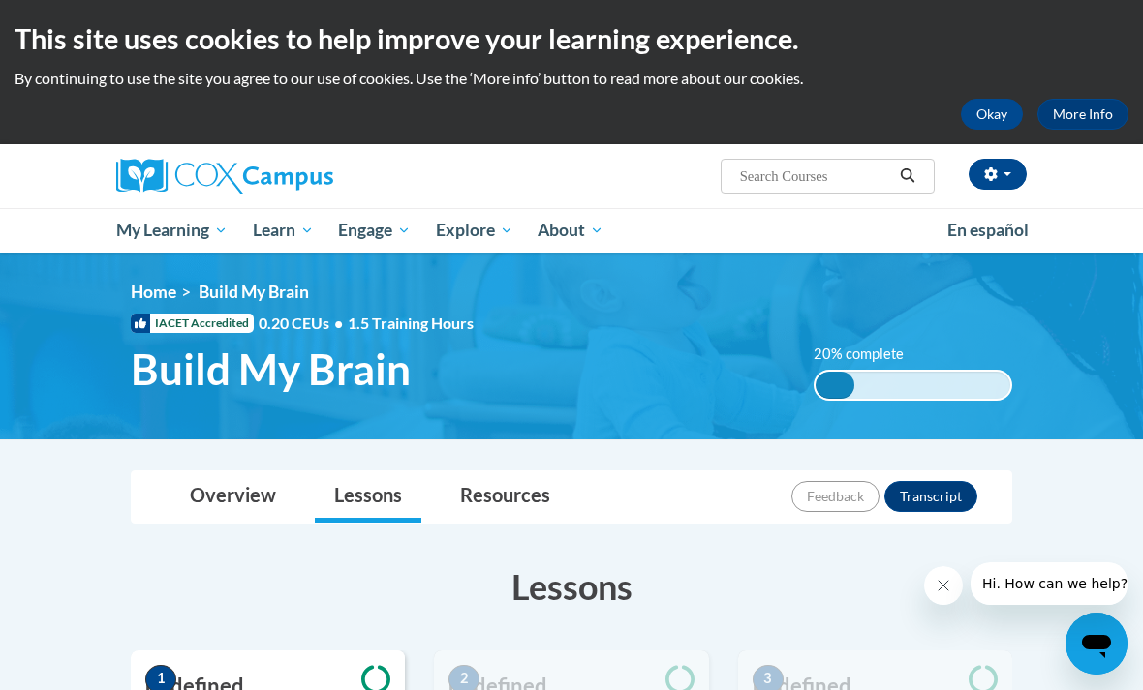
click at [273, 501] on link "Overview" at bounding box center [232, 497] width 125 height 51
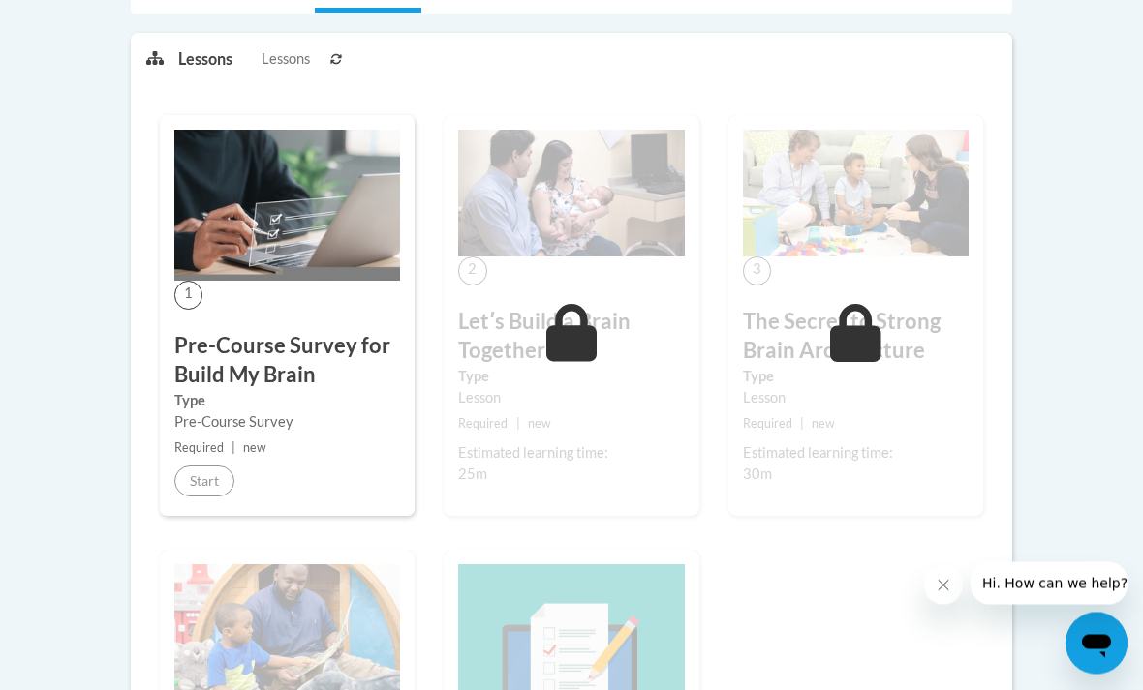
scroll to position [474, 0]
click at [561, 439] on div "2 Letʹs Build a Brain Together Type Lesson Required | new Estimated learning ti…" at bounding box center [571, 315] width 255 height 401
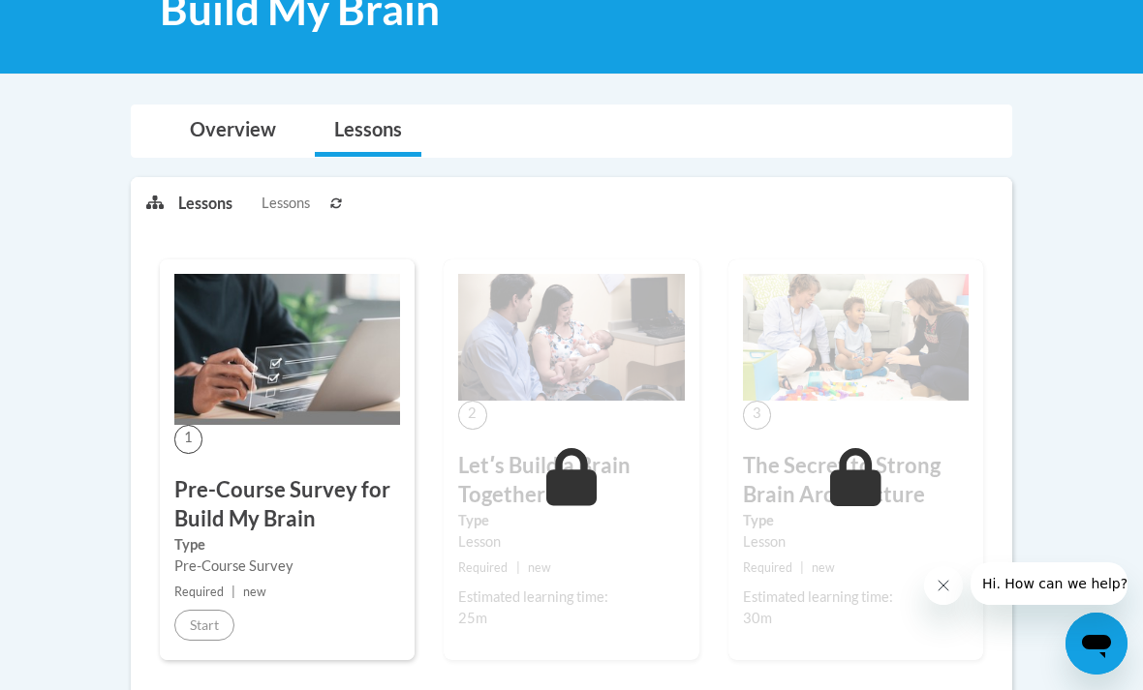
scroll to position [416, 0]
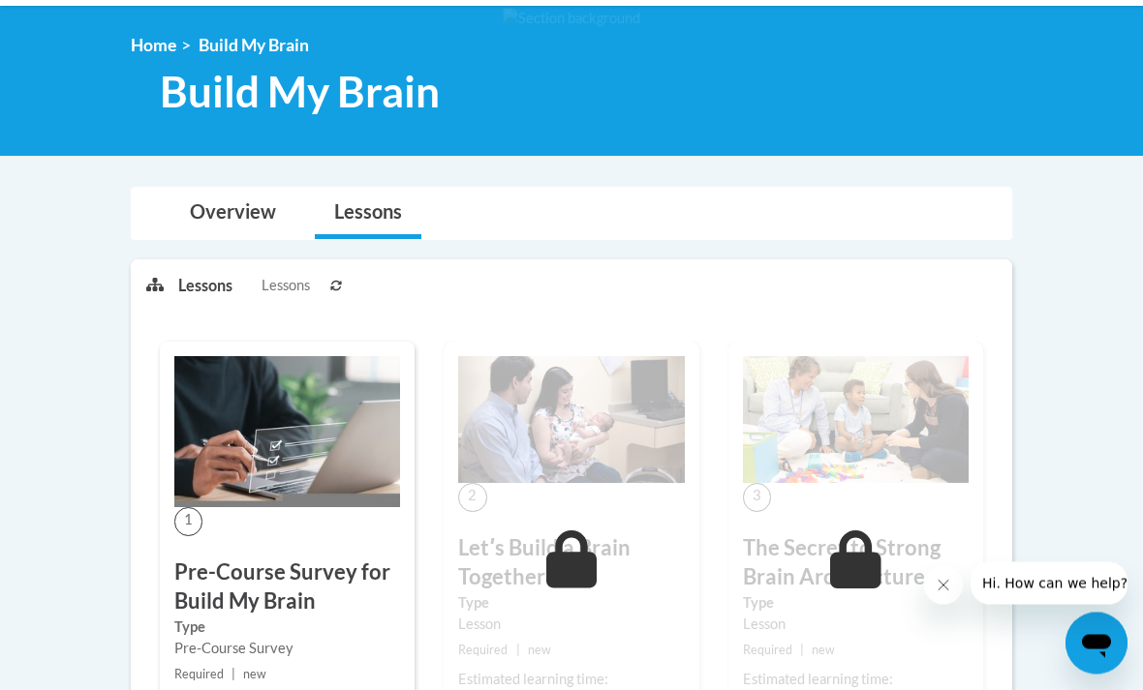
click at [322, 500] on img at bounding box center [287, 432] width 226 height 151
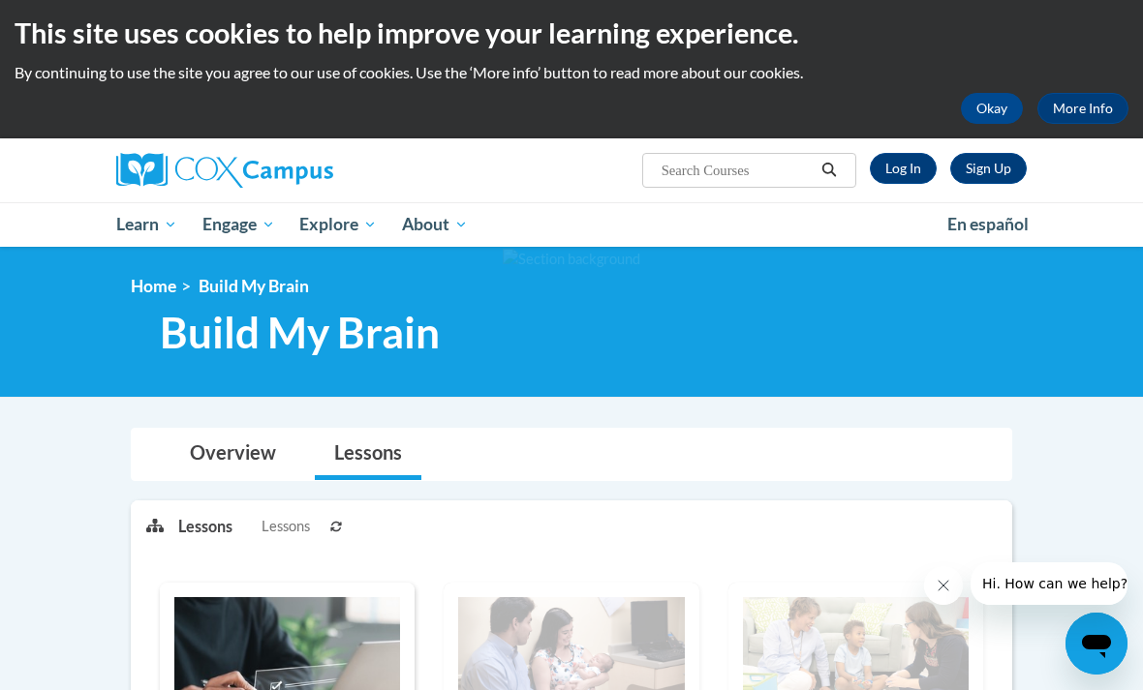
scroll to position [7, 0]
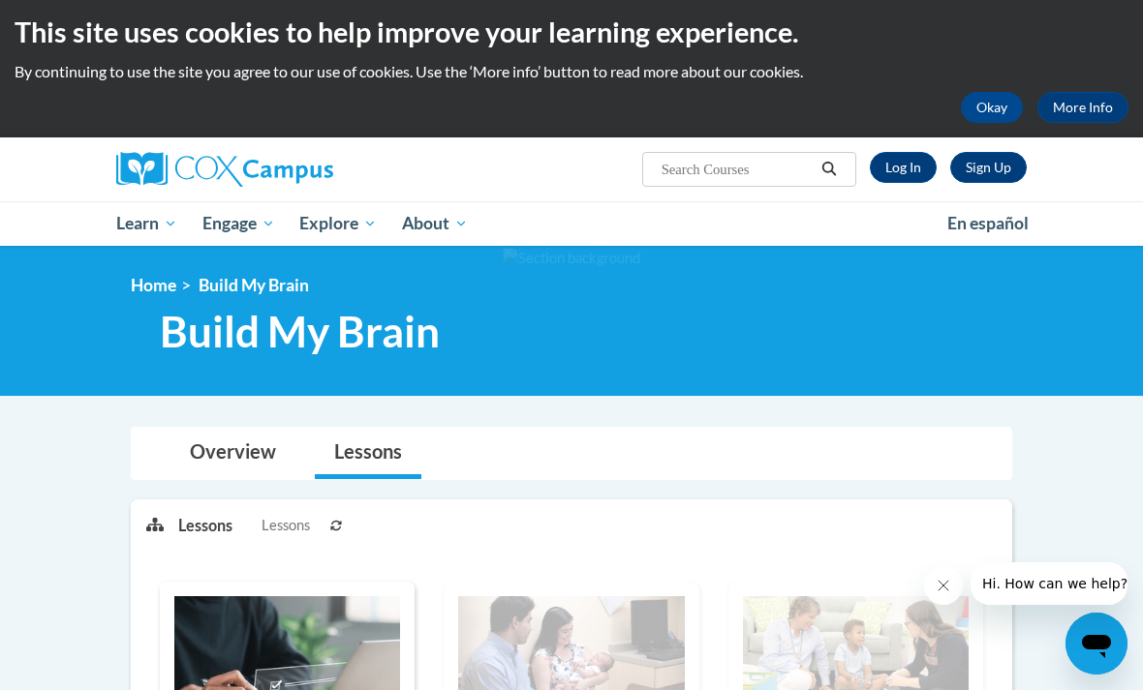
click at [906, 162] on link "Log In" at bounding box center [903, 167] width 67 height 31
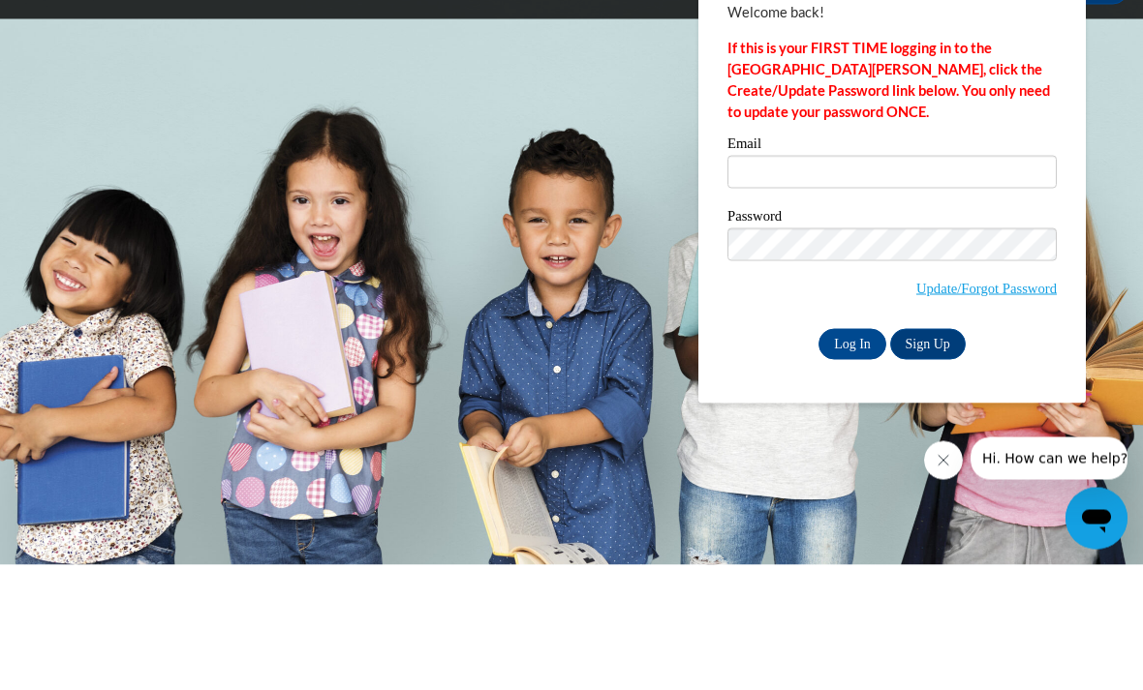
click at [1005, 406] on link "Update/Forgot Password" at bounding box center [986, 413] width 140 height 15
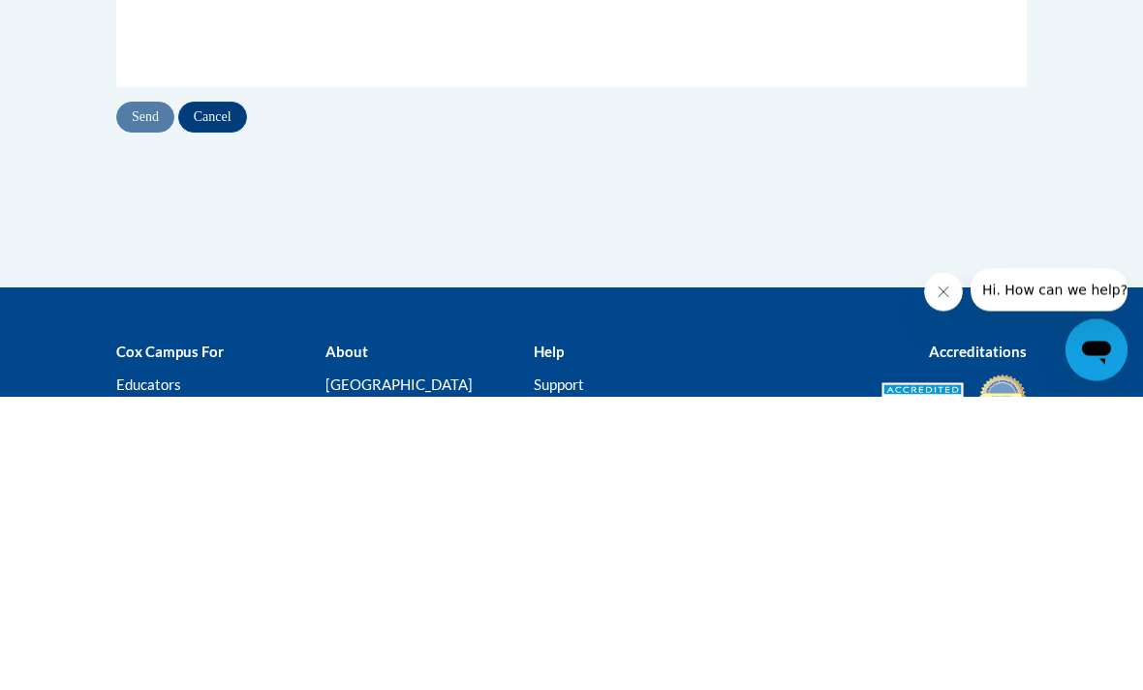
type input "[EMAIL_ADDRESS][DOMAIN_NAME]"
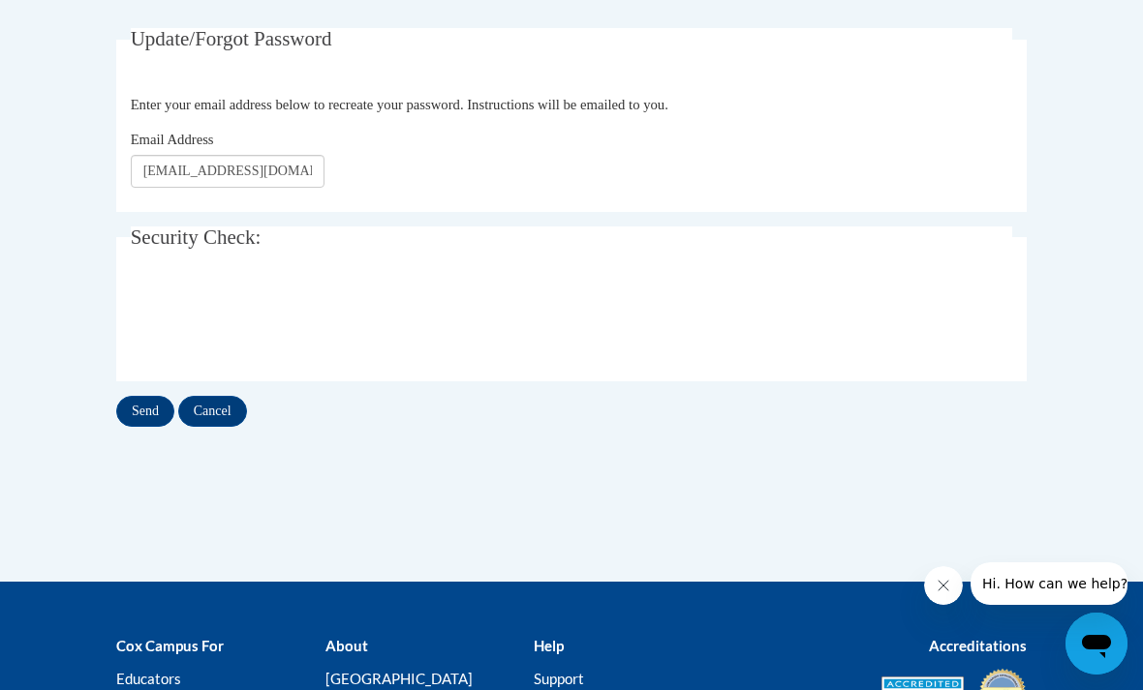
click at [150, 406] on input "Send" at bounding box center [145, 411] width 58 height 31
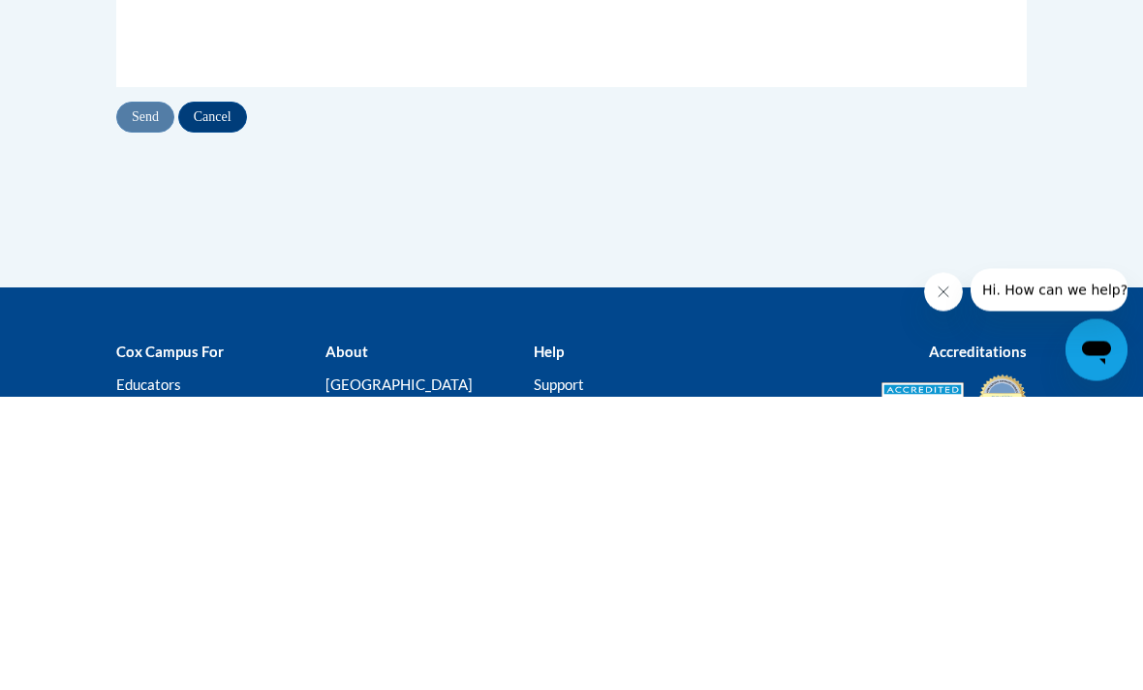
scroll to position [413, 0]
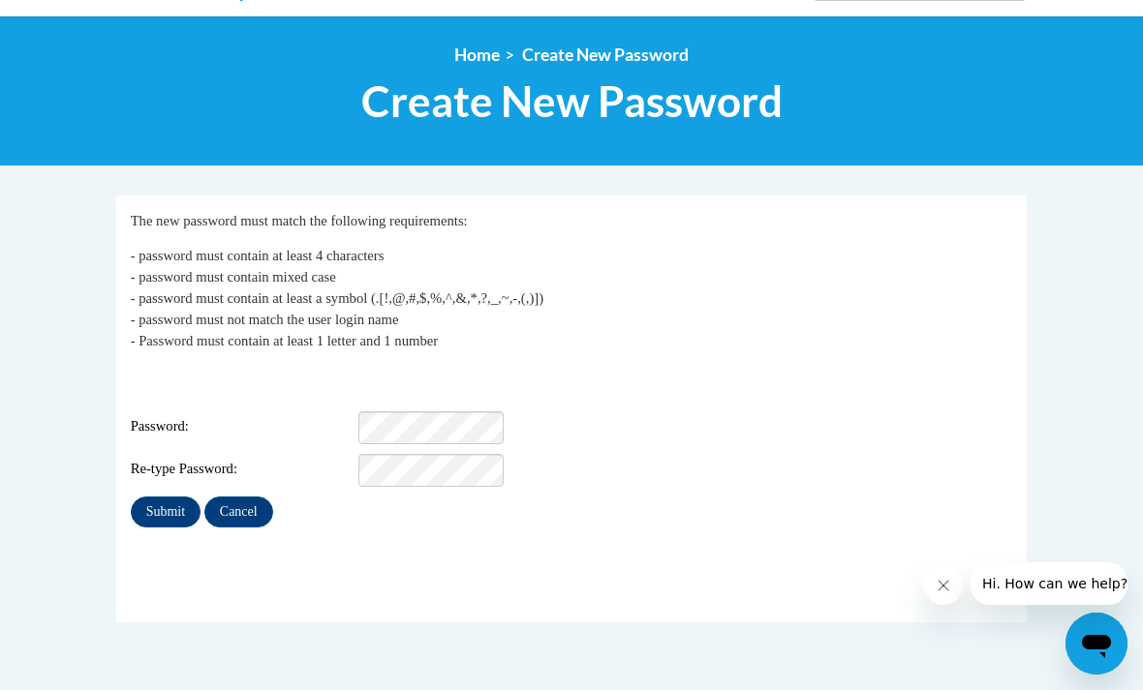
scroll to position [232, 0]
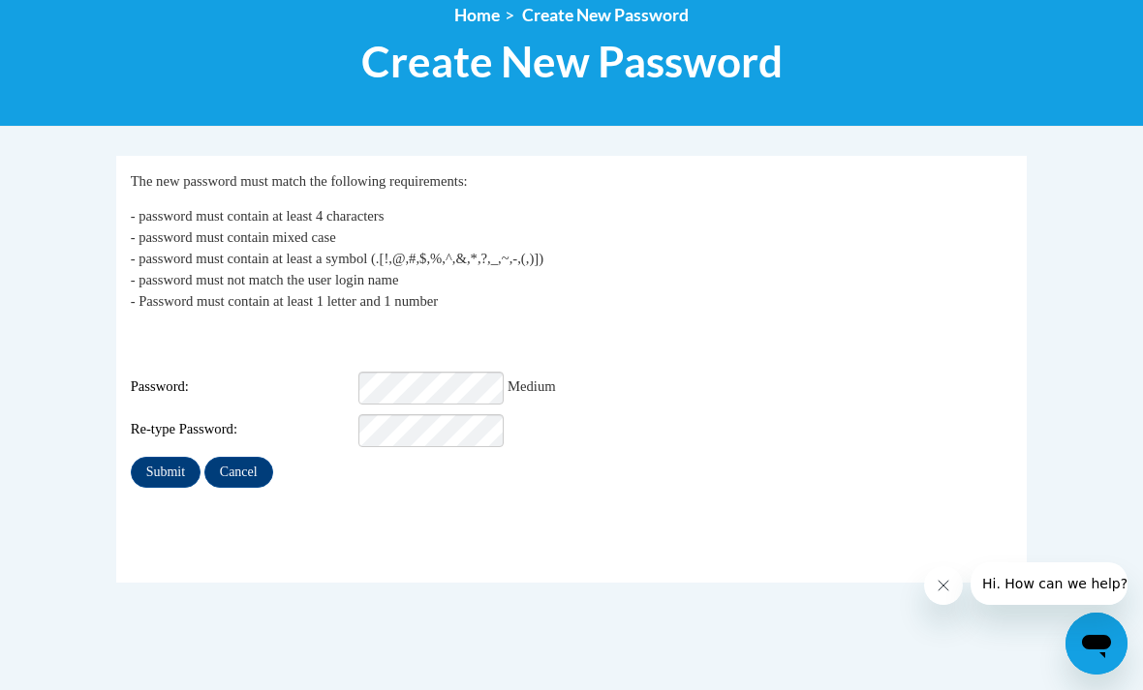
click at [172, 466] on input "Submit" at bounding box center [166, 472] width 70 height 31
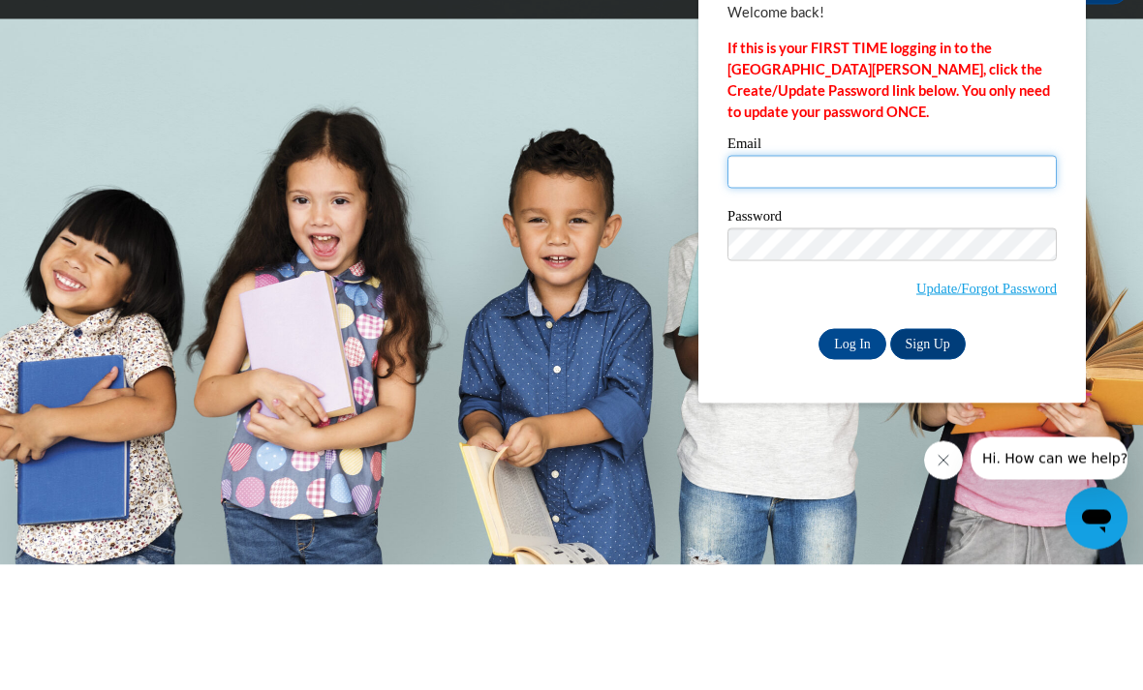
type input "[EMAIL_ADDRESS][DOMAIN_NAME]"
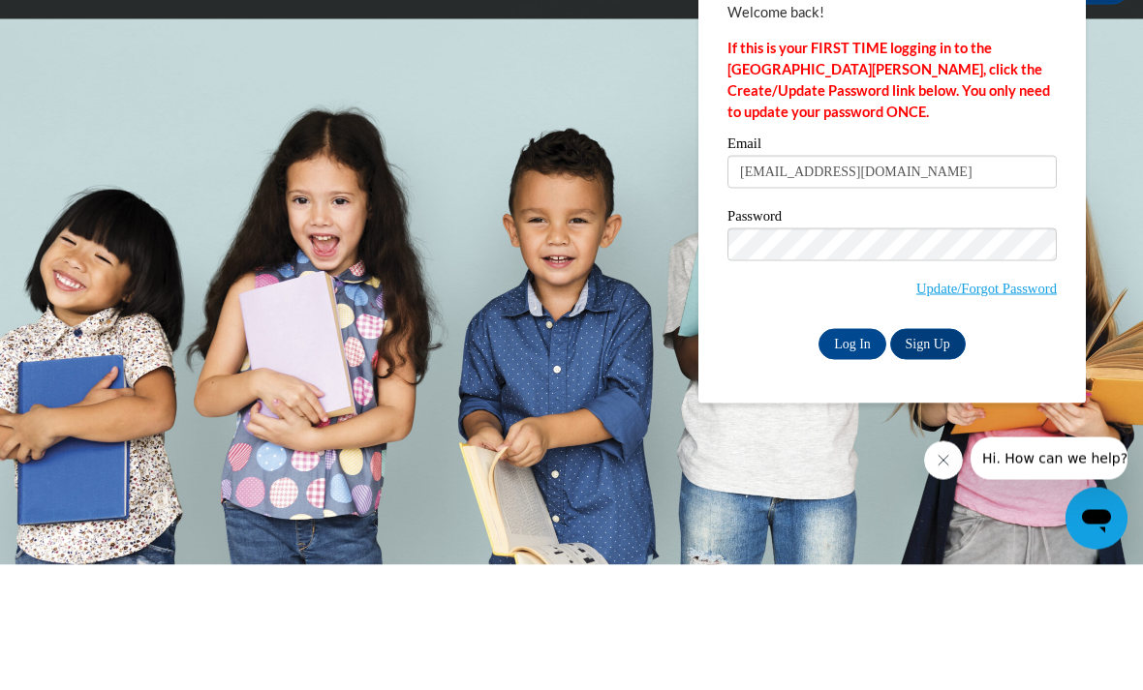
click at [852, 454] on input "Log In" at bounding box center [852, 469] width 68 height 31
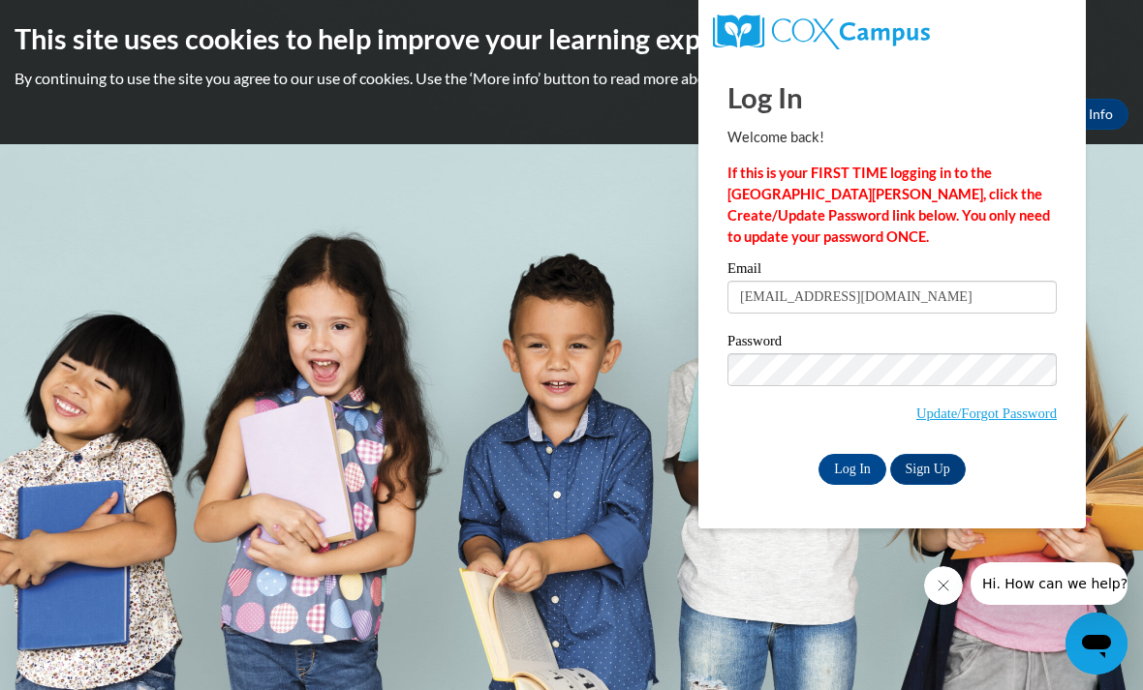
click at [846, 475] on input "Log In" at bounding box center [852, 469] width 68 height 31
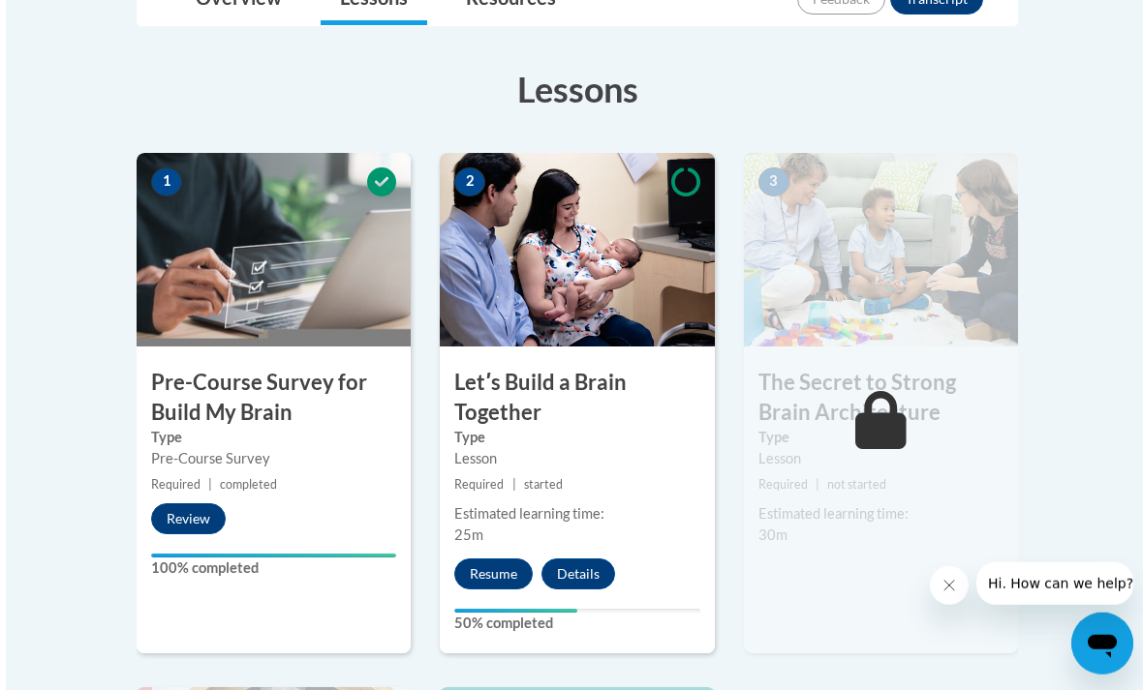
scroll to position [501, 0]
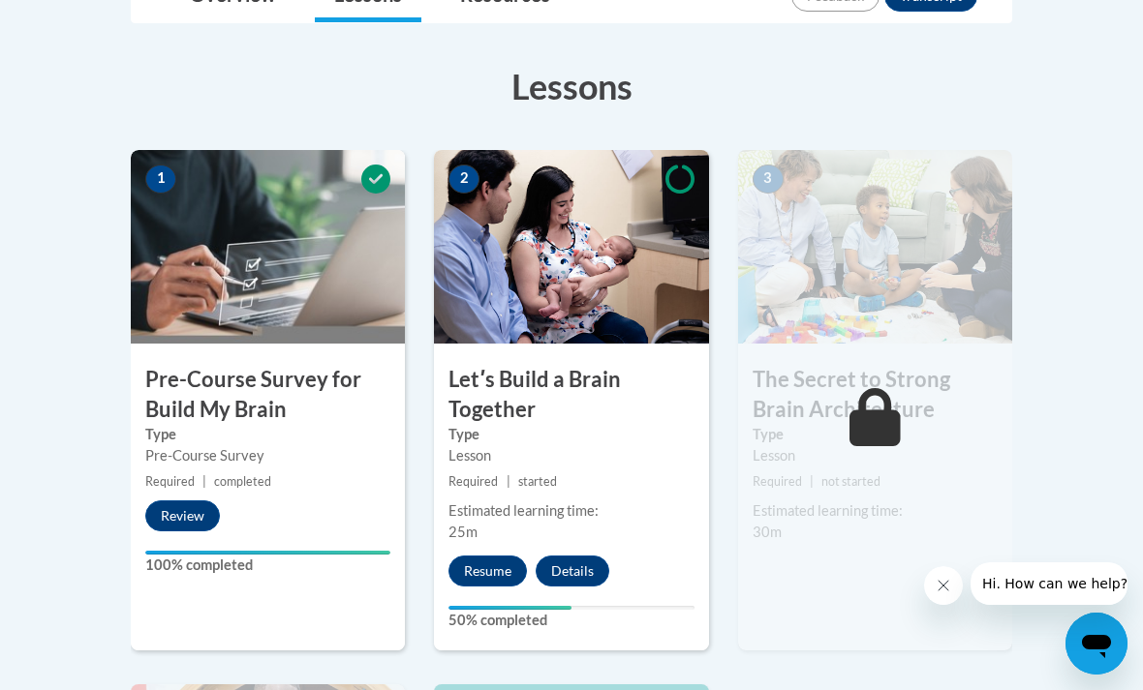
click at [491, 563] on button "Resume" at bounding box center [487, 571] width 78 height 31
